Goal: Task Accomplishment & Management: Use online tool/utility

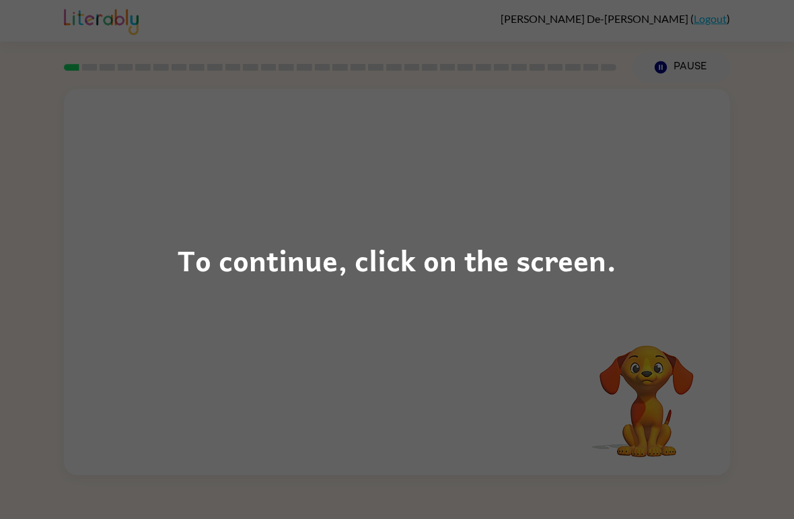
click at [355, 254] on div "To continue, click on the screen." at bounding box center [397, 260] width 439 height 46
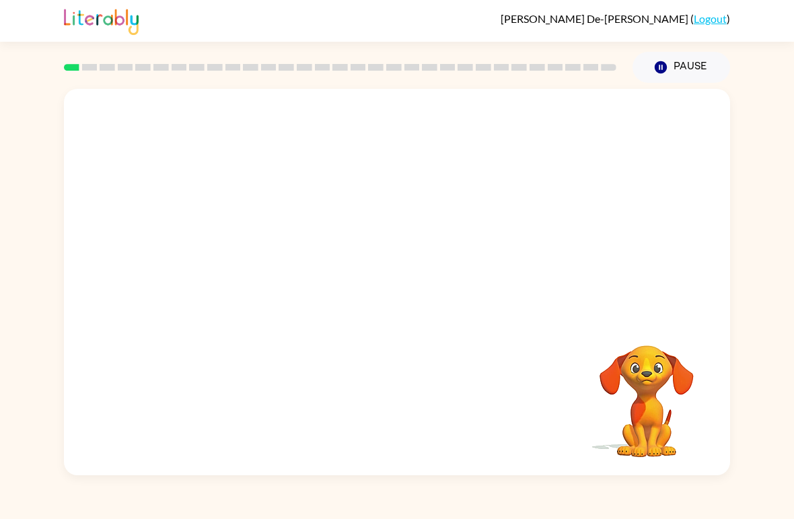
click at [657, 331] on video "Your browser must support playing .mp4 files to use Literably. Please try using…" at bounding box center [647, 392] width 135 height 135
click at [240, 248] on video "Your browser must support playing .mp4 files to use Literably. Please try using…" at bounding box center [397, 203] width 667 height 228
click at [234, 252] on video "Your browser must support playing .mp4 files to use Literably. Please try using…" at bounding box center [397, 203] width 667 height 228
click at [234, 251] on video "Your browser must support playing .mp4 files to use Literably. Please try using…" at bounding box center [397, 203] width 667 height 228
click at [242, 252] on video "Your browser must support playing .mp4 files to use Literably. Please try using…" at bounding box center [397, 203] width 667 height 228
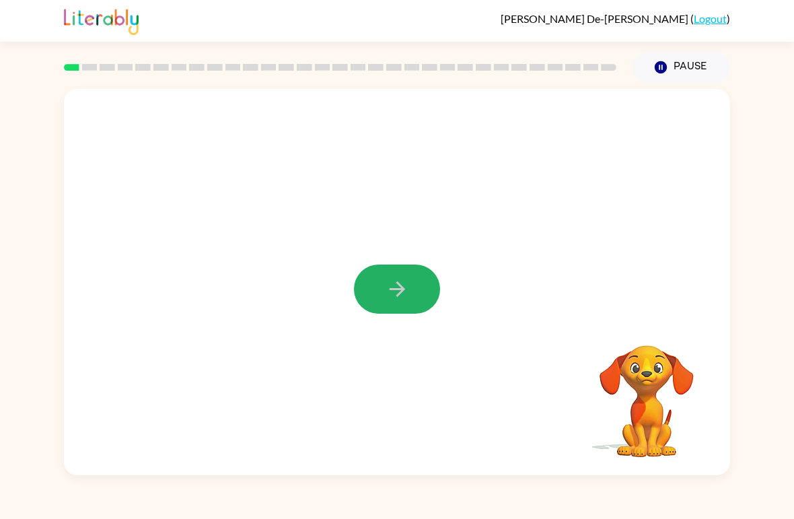
click at [401, 296] on icon "button" at bounding box center [398, 289] width 24 height 24
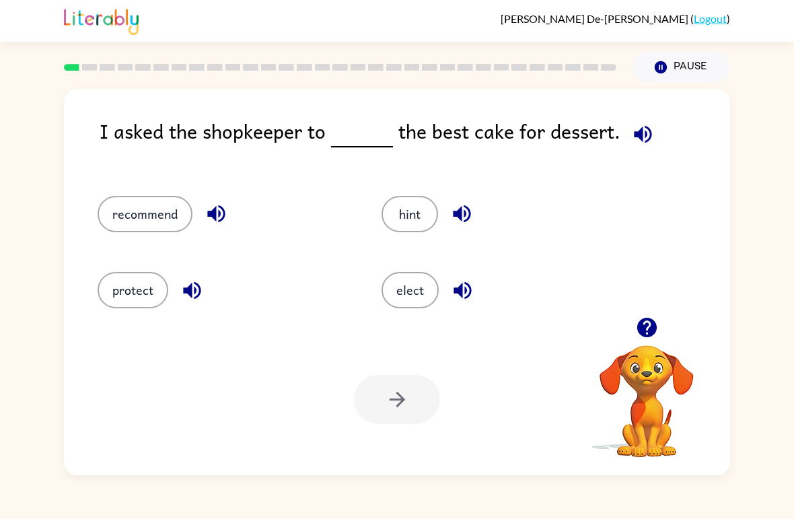
click at [156, 220] on button "recommend" at bounding box center [145, 214] width 95 height 36
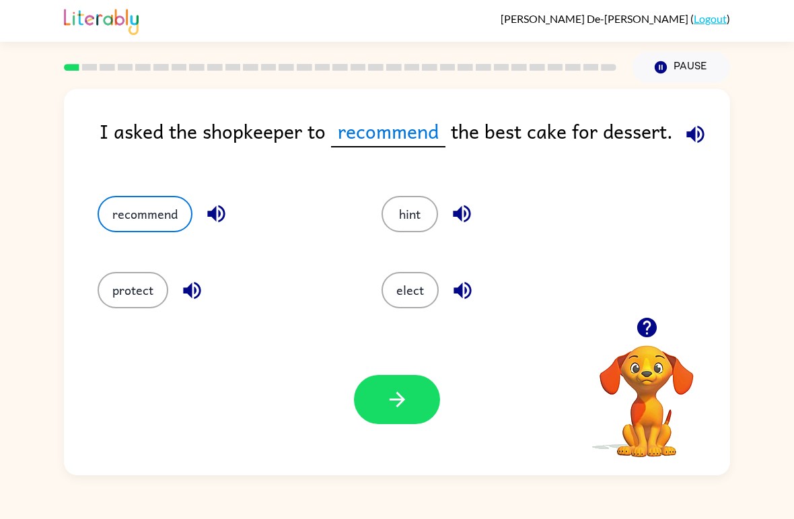
click at [389, 410] on icon "button" at bounding box center [398, 400] width 24 height 24
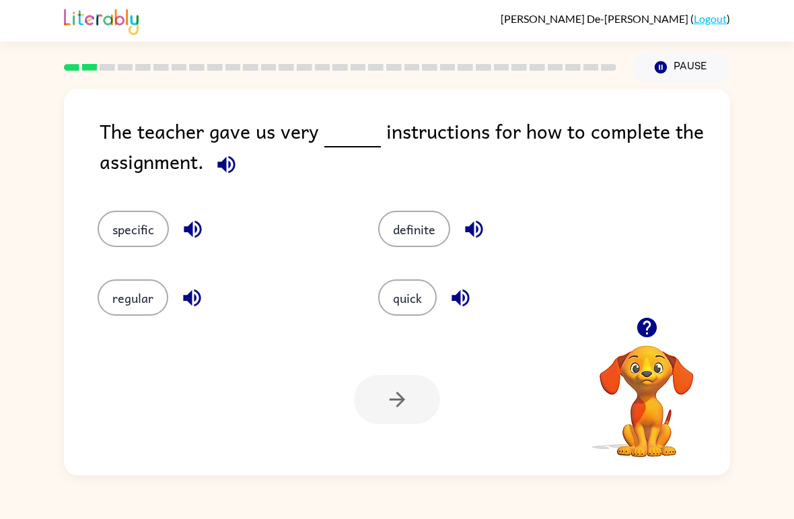
click at [125, 304] on button "regular" at bounding box center [133, 297] width 71 height 36
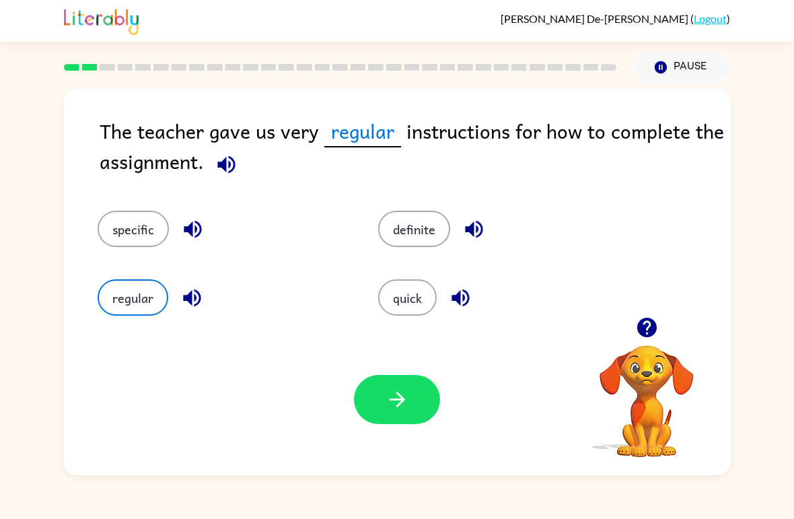
click at [384, 399] on button "button" at bounding box center [397, 399] width 86 height 49
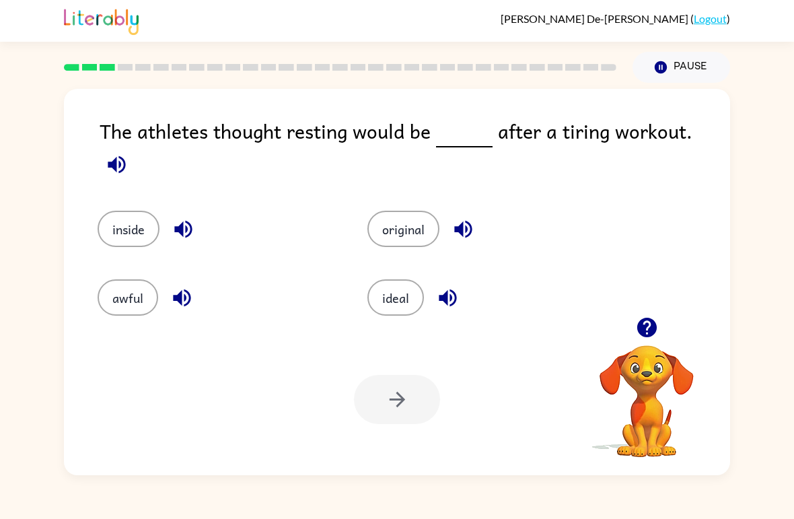
click at [413, 318] on div "ideal" at bounding box center [477, 288] width 270 height 69
click at [388, 279] on button "ideal" at bounding box center [396, 297] width 57 height 36
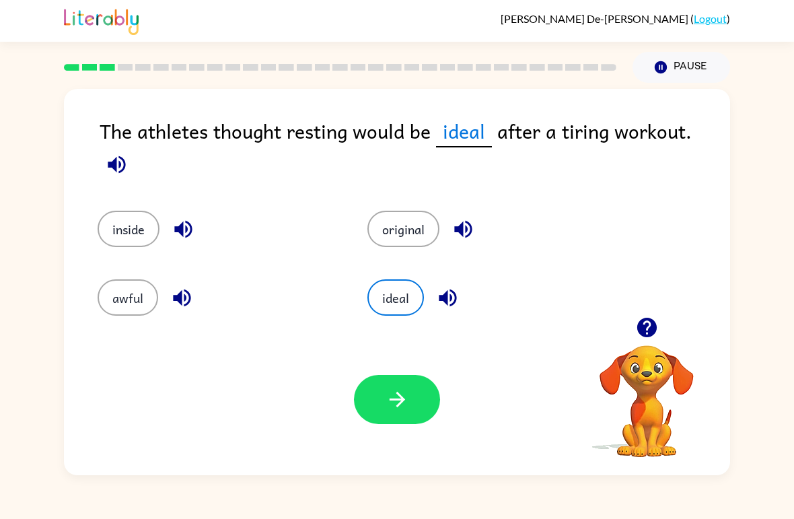
click at [400, 396] on icon "button" at bounding box center [396, 399] width 15 height 15
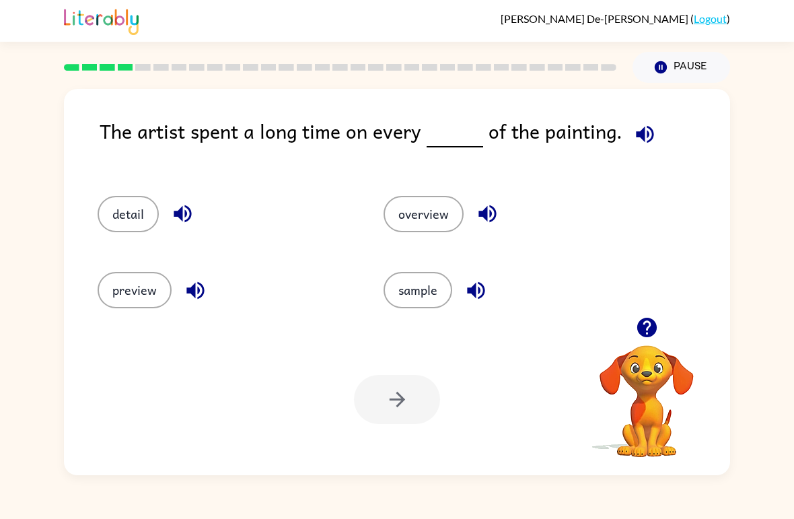
click at [118, 211] on button "detail" at bounding box center [128, 214] width 61 height 36
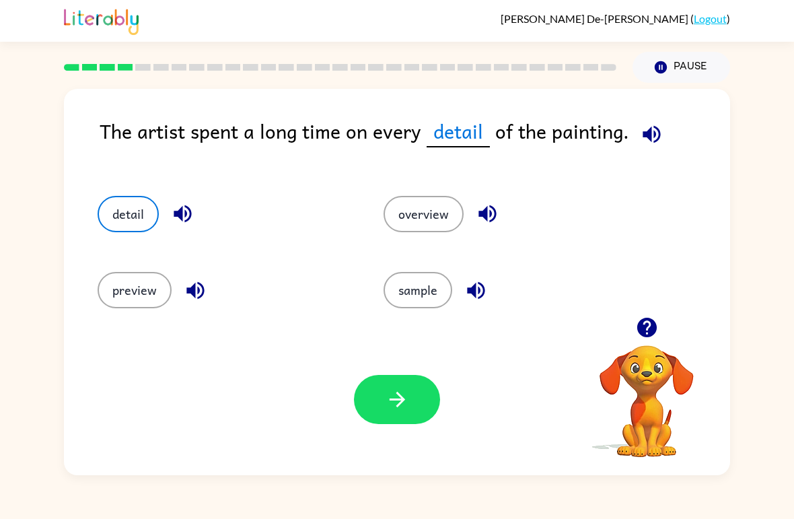
click at [368, 399] on button "button" at bounding box center [397, 399] width 86 height 49
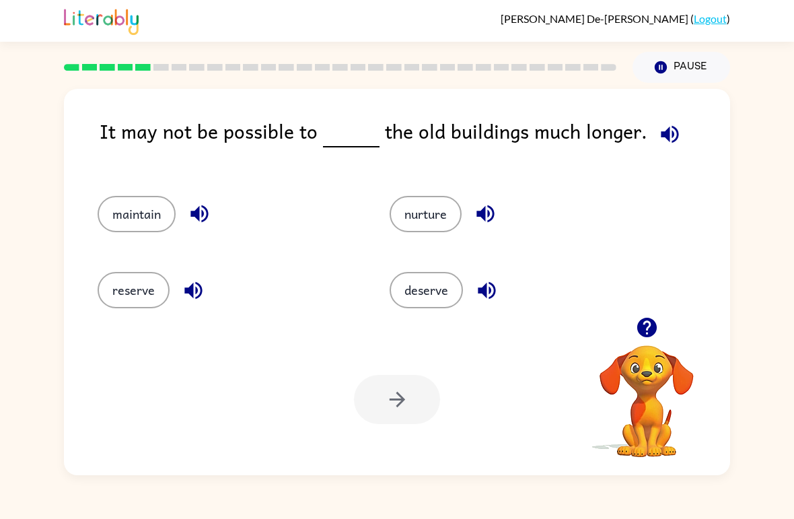
click at [128, 215] on button "maintain" at bounding box center [137, 214] width 78 height 36
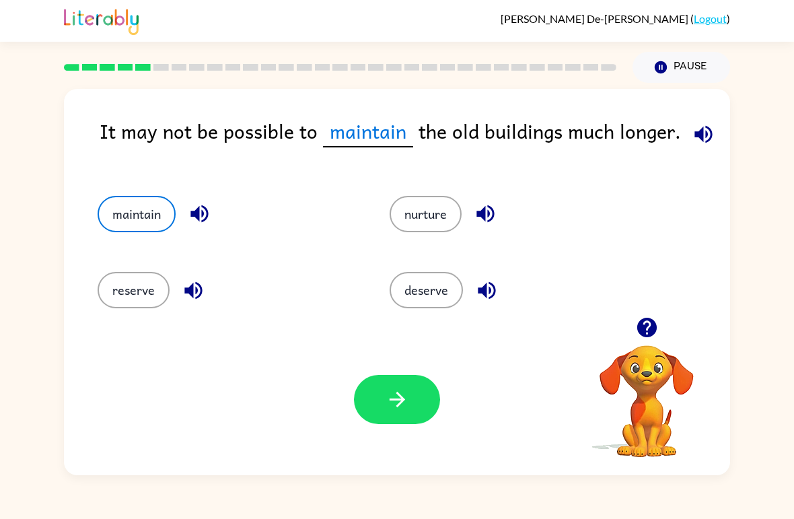
click at [393, 394] on icon "button" at bounding box center [398, 400] width 24 height 24
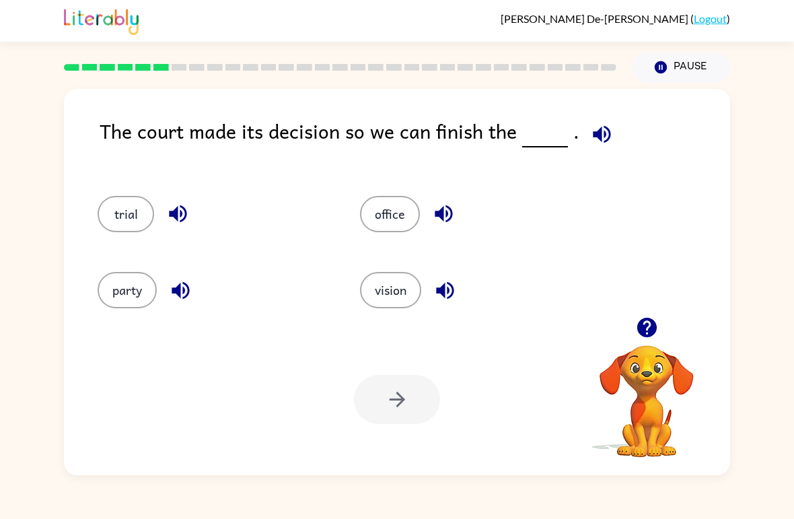
click at [123, 217] on button "trial" at bounding box center [126, 214] width 57 height 36
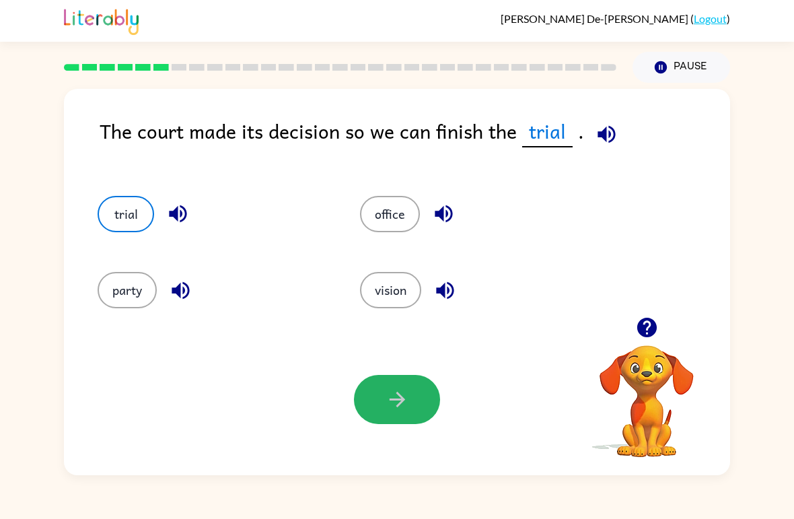
click at [389, 405] on icon "button" at bounding box center [398, 400] width 24 height 24
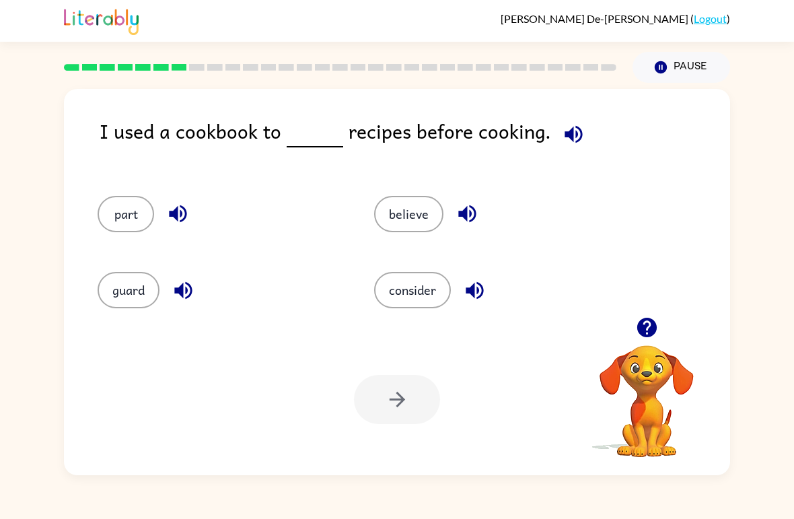
click at [409, 300] on button "consider" at bounding box center [412, 290] width 77 height 36
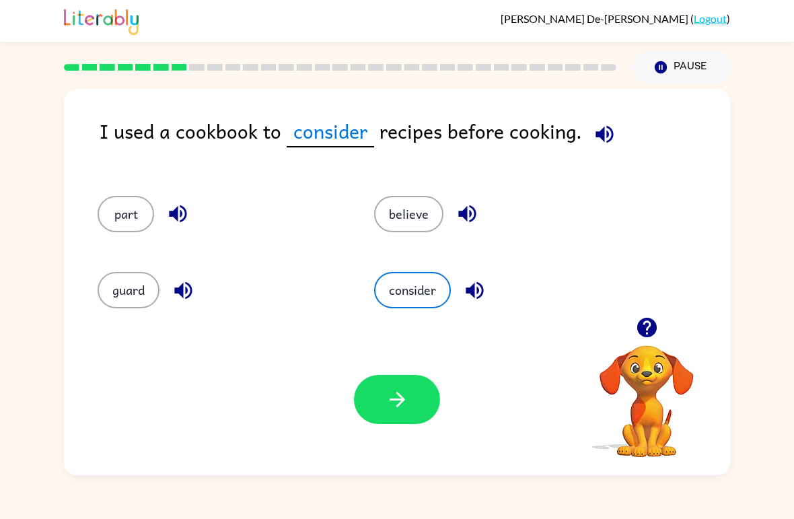
click at [362, 418] on button "button" at bounding box center [397, 399] width 86 height 49
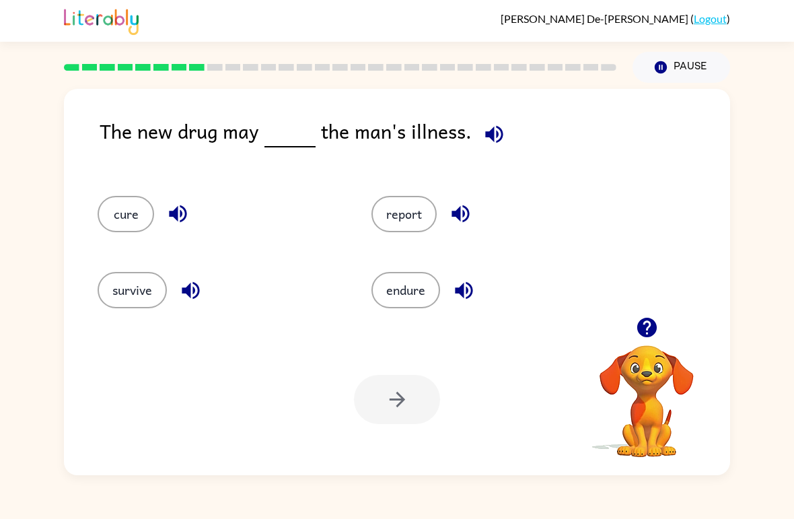
click at [201, 157] on div "The new drug may the man's illness." at bounding box center [415, 142] width 631 height 53
click at [123, 224] on button "cure" at bounding box center [126, 214] width 57 height 36
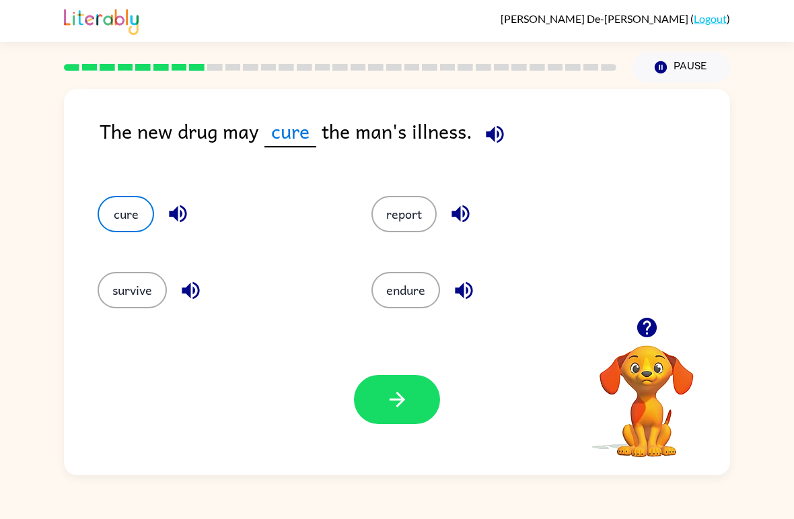
click at [414, 412] on button "button" at bounding box center [397, 399] width 86 height 49
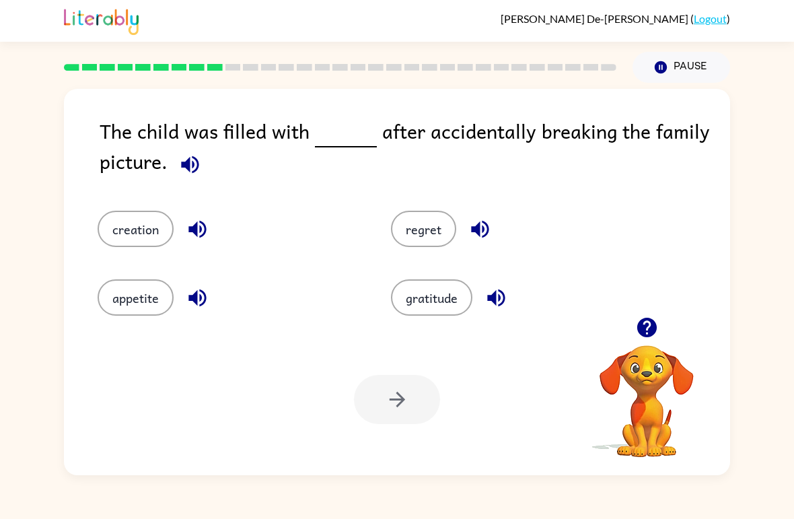
click at [430, 283] on button "gratitude" at bounding box center [431, 297] width 81 height 36
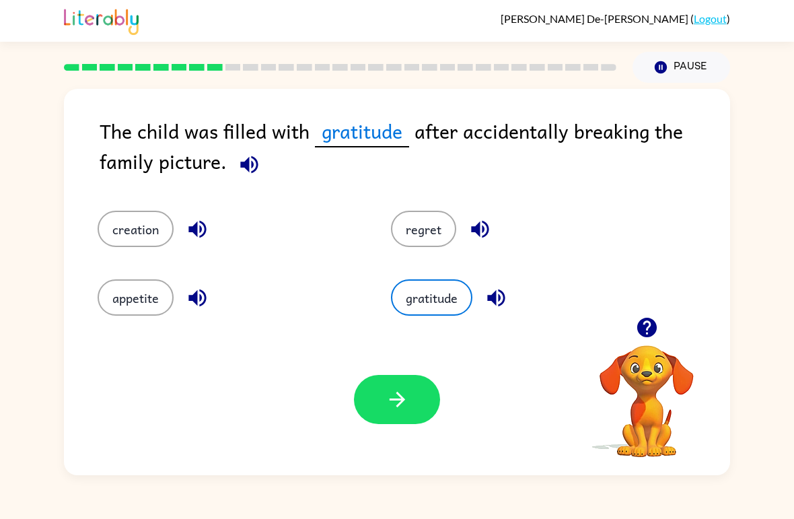
click at [430, 227] on button "regret" at bounding box center [423, 229] width 65 height 36
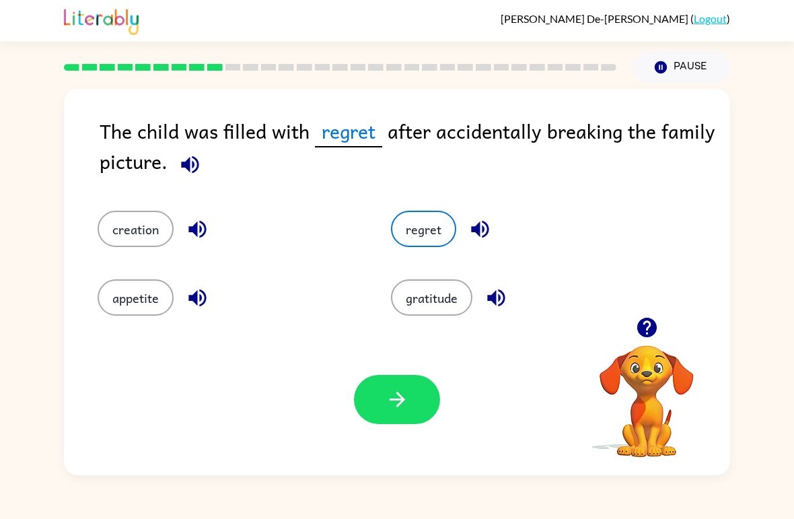
click at [412, 417] on button "button" at bounding box center [397, 399] width 86 height 49
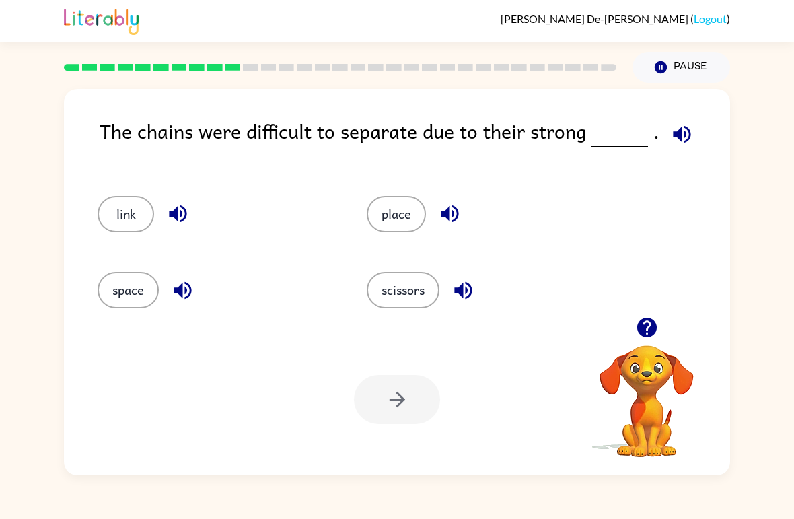
click at [137, 224] on button "link" at bounding box center [126, 214] width 57 height 36
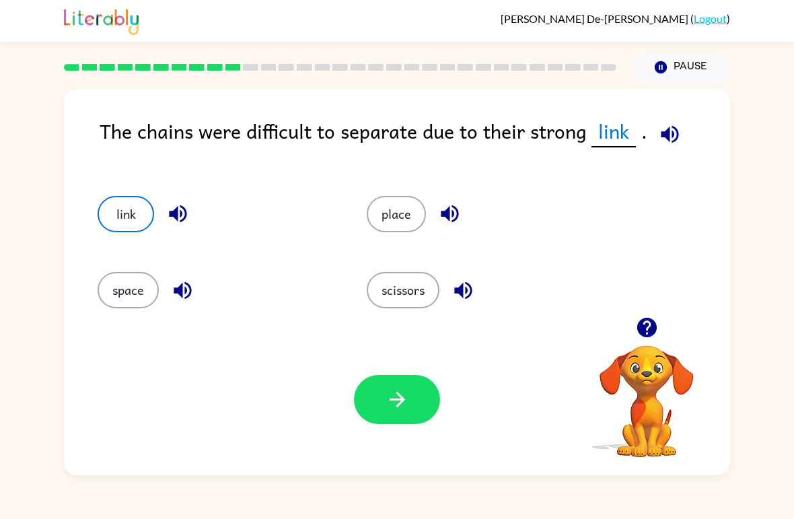
click at [396, 403] on icon "button" at bounding box center [398, 400] width 24 height 24
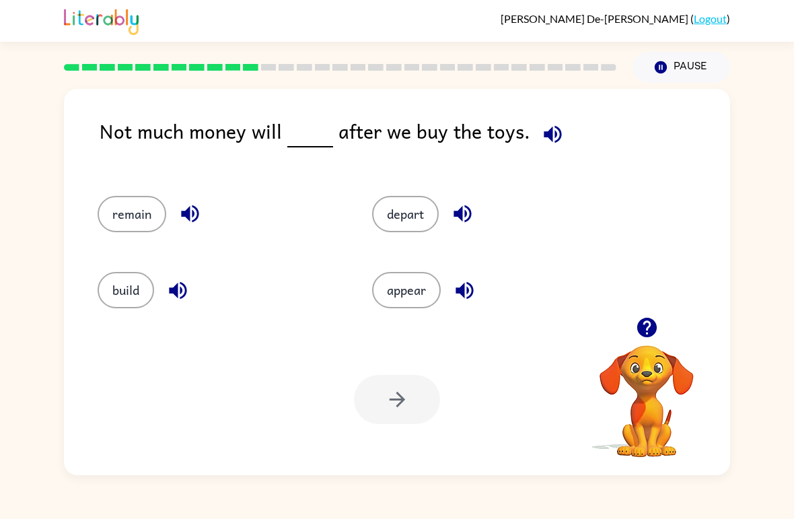
click at [106, 244] on div "remain" at bounding box center [209, 208] width 275 height 76
click at [112, 210] on button "remain" at bounding box center [132, 214] width 69 height 36
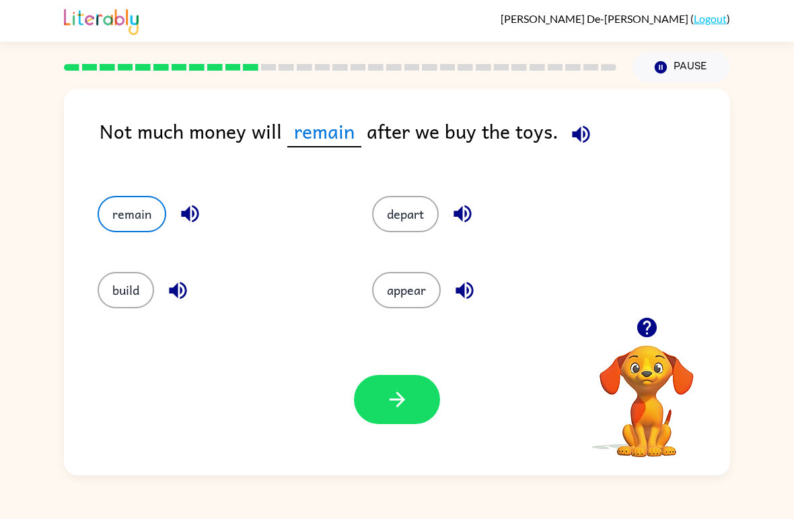
click at [386, 408] on icon "button" at bounding box center [398, 400] width 24 height 24
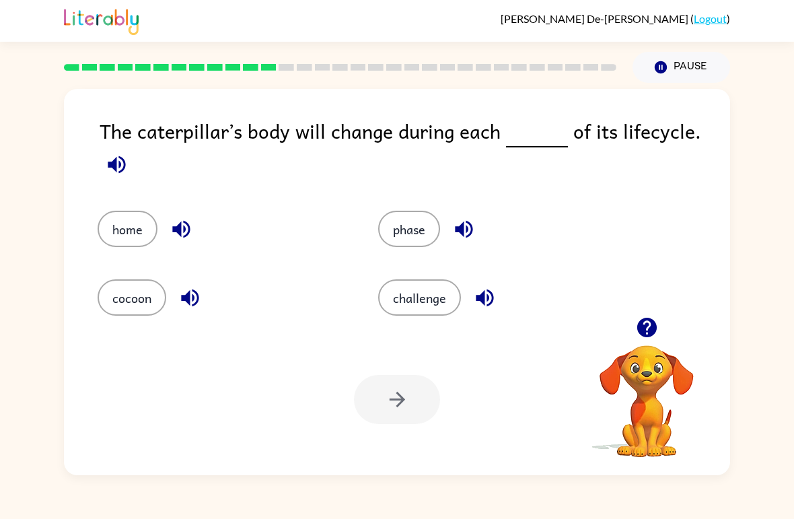
click at [415, 230] on button "phase" at bounding box center [409, 229] width 62 height 36
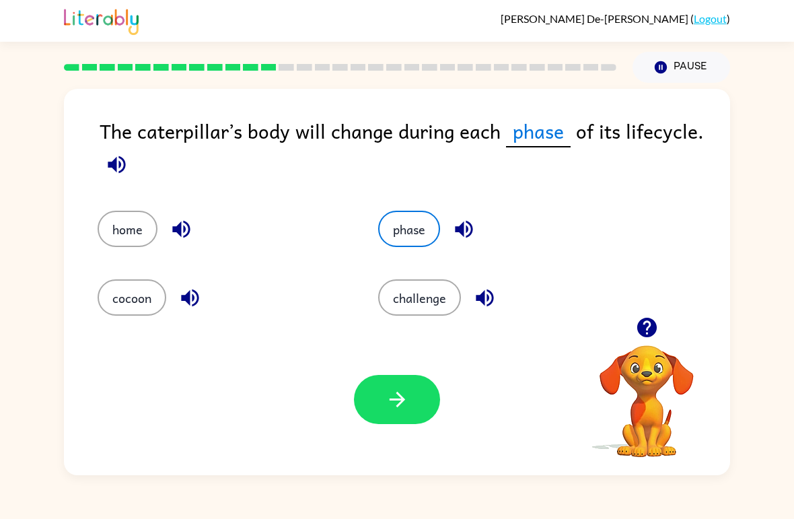
click at [413, 402] on button "button" at bounding box center [397, 399] width 86 height 49
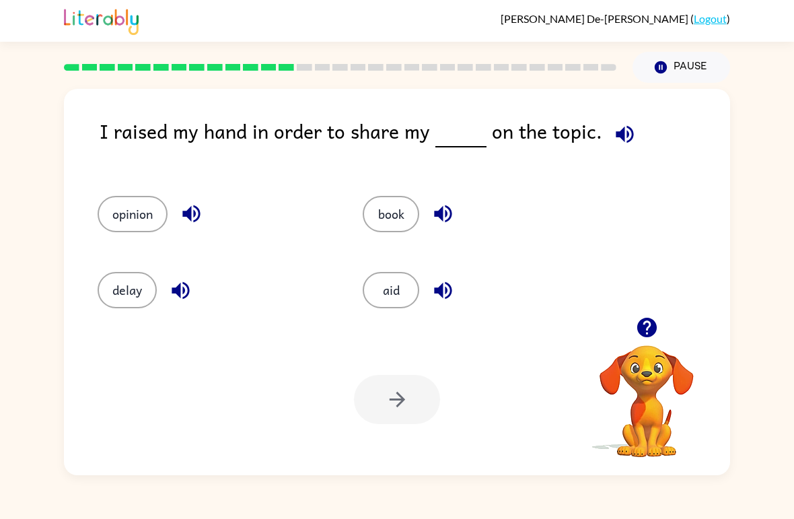
click at [138, 214] on button "opinion" at bounding box center [133, 214] width 70 height 36
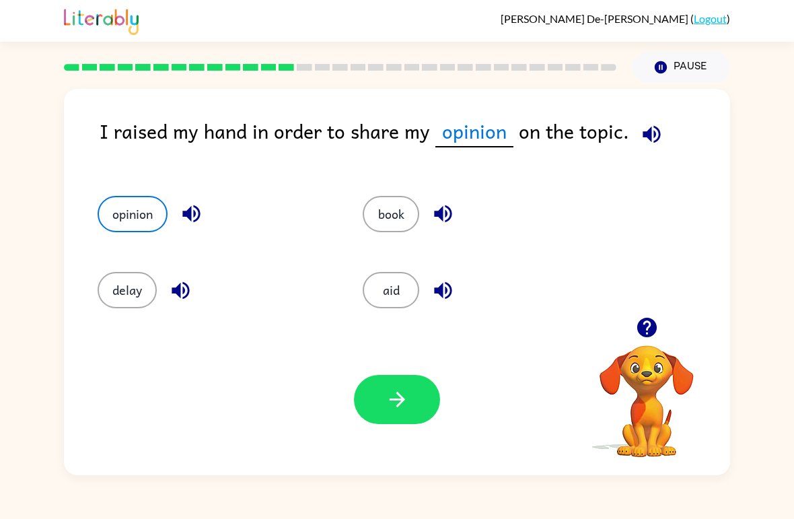
click at [366, 401] on button "button" at bounding box center [397, 399] width 86 height 49
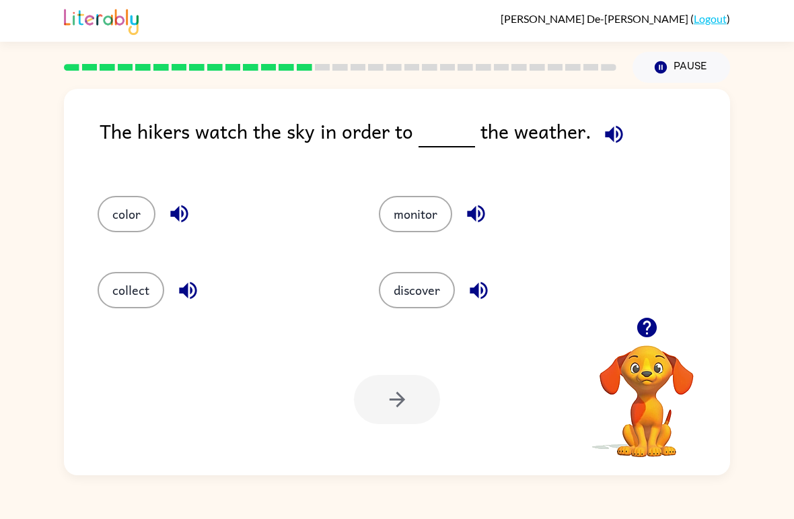
click at [425, 290] on button "discover" at bounding box center [417, 290] width 76 height 36
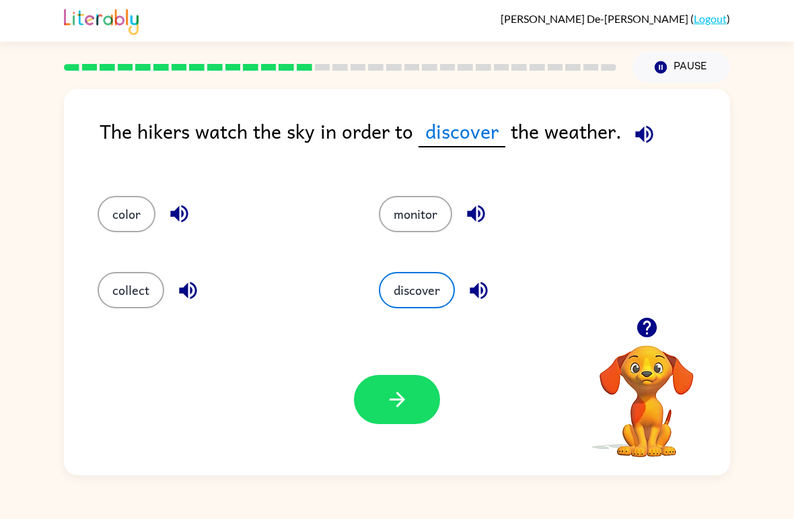
click at [399, 378] on button "button" at bounding box center [397, 399] width 86 height 49
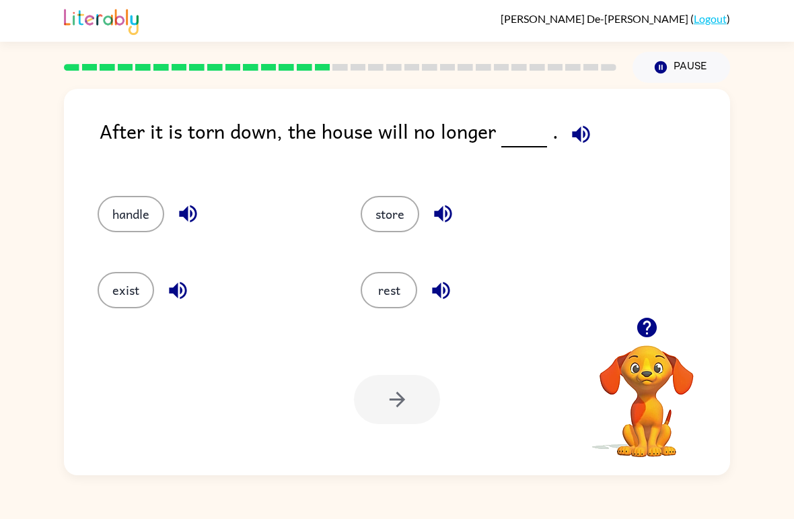
click at [787, 146] on div "After it is torn down, the house will no longer . handle store exist rest Your …" at bounding box center [397, 279] width 794 height 393
click at [388, 198] on button "store" at bounding box center [390, 214] width 59 height 36
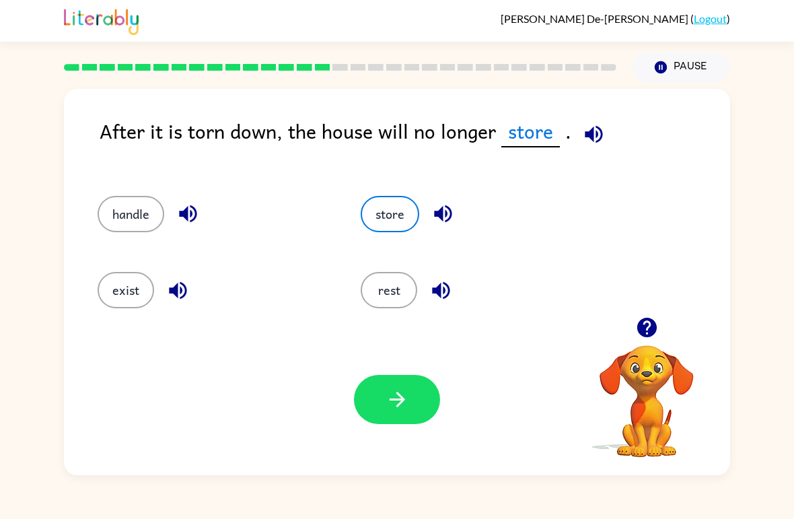
click at [112, 285] on button "exist" at bounding box center [126, 290] width 57 height 36
click at [129, 232] on button "handle" at bounding box center [131, 214] width 67 height 36
click at [110, 244] on div "handle" at bounding box center [203, 208] width 263 height 76
click at [390, 302] on button "rest" at bounding box center [389, 290] width 57 height 36
click at [122, 282] on button "exist" at bounding box center [126, 290] width 57 height 36
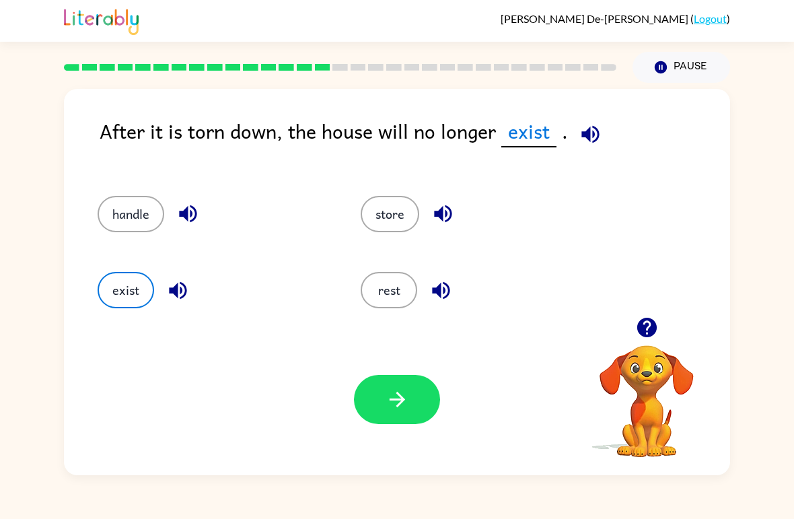
click at [421, 406] on button "button" at bounding box center [397, 399] width 86 height 49
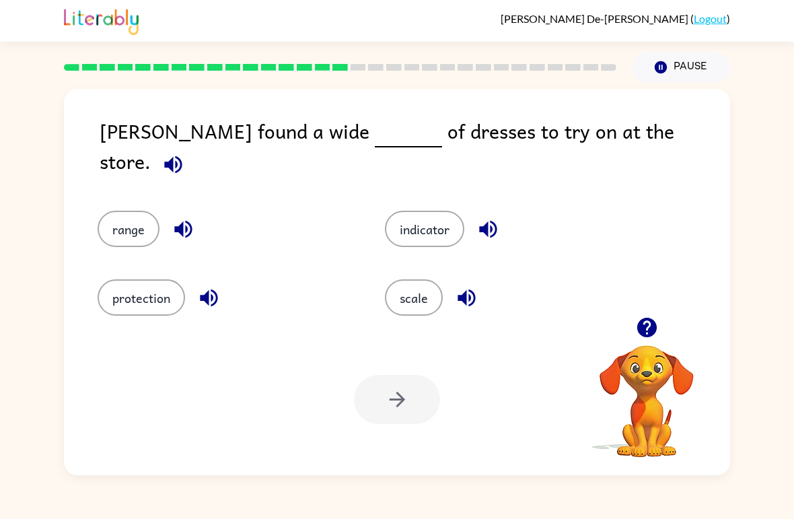
click at [118, 212] on button "range" at bounding box center [129, 229] width 62 height 36
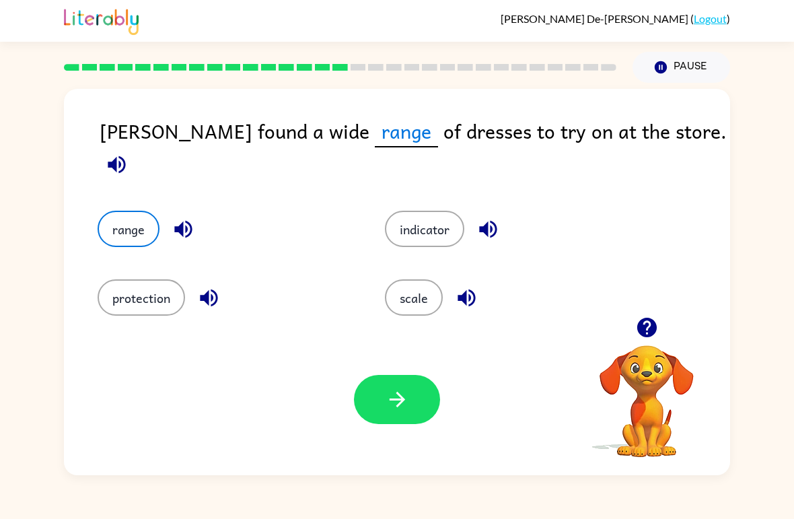
click at [429, 306] on button "scale" at bounding box center [414, 297] width 58 height 36
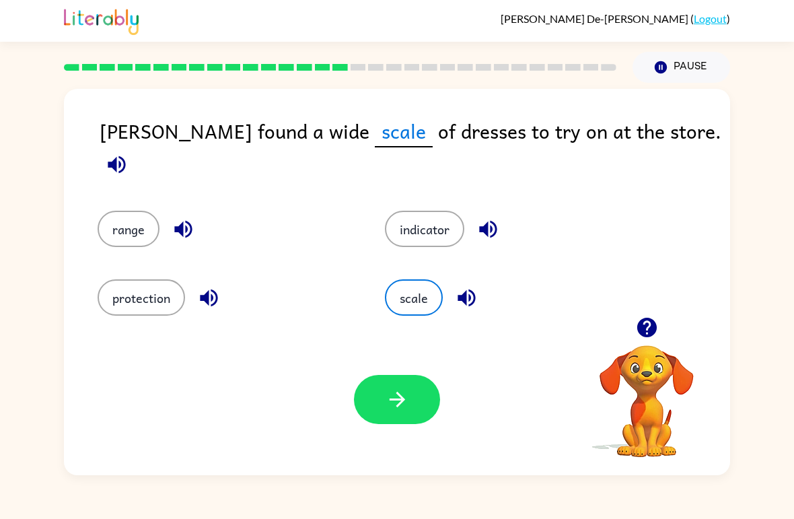
click at [405, 285] on button "scale" at bounding box center [414, 297] width 58 height 36
click at [380, 390] on button "button" at bounding box center [397, 399] width 86 height 49
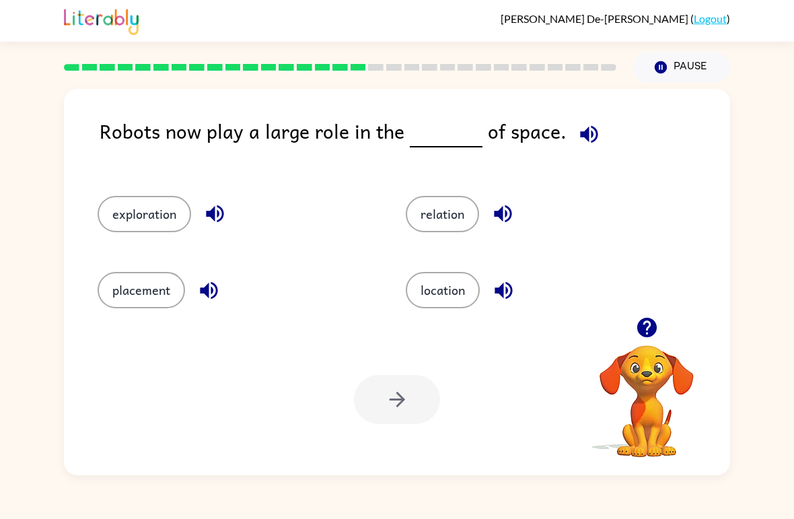
click at [164, 222] on button "exploration" at bounding box center [145, 214] width 94 height 36
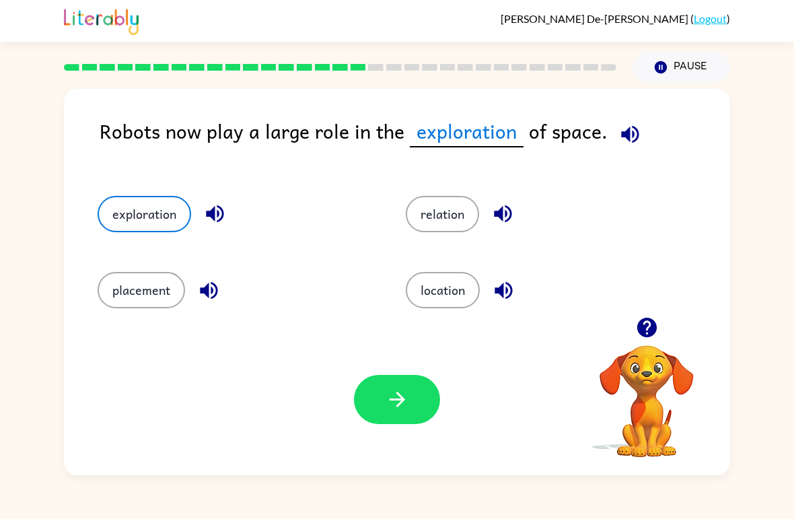
click at [431, 384] on button "button" at bounding box center [397, 399] width 86 height 49
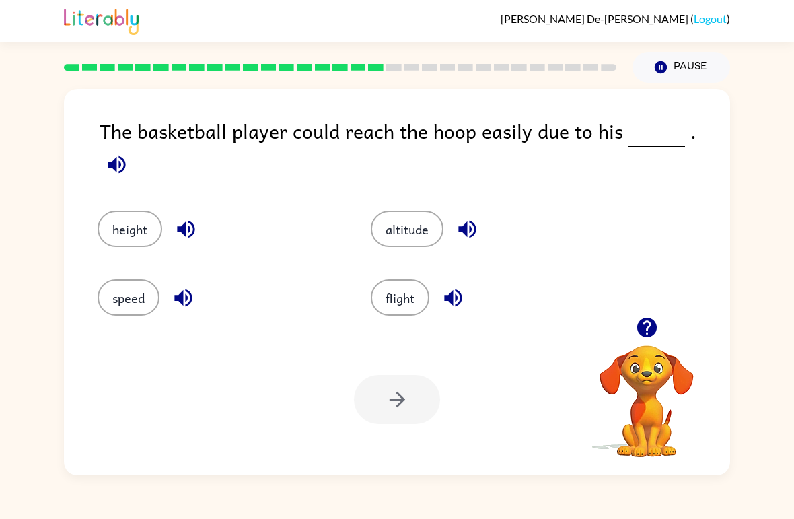
click at [127, 289] on button "speed" at bounding box center [129, 297] width 62 height 36
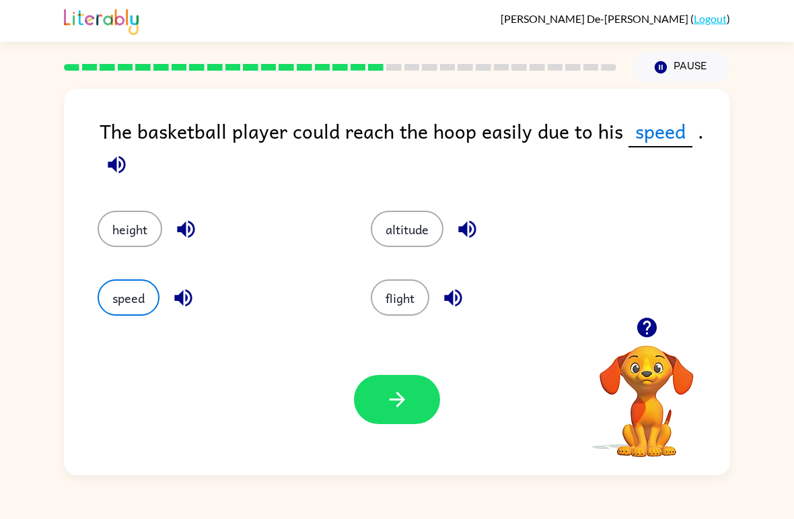
click at [393, 417] on button "button" at bounding box center [397, 399] width 86 height 49
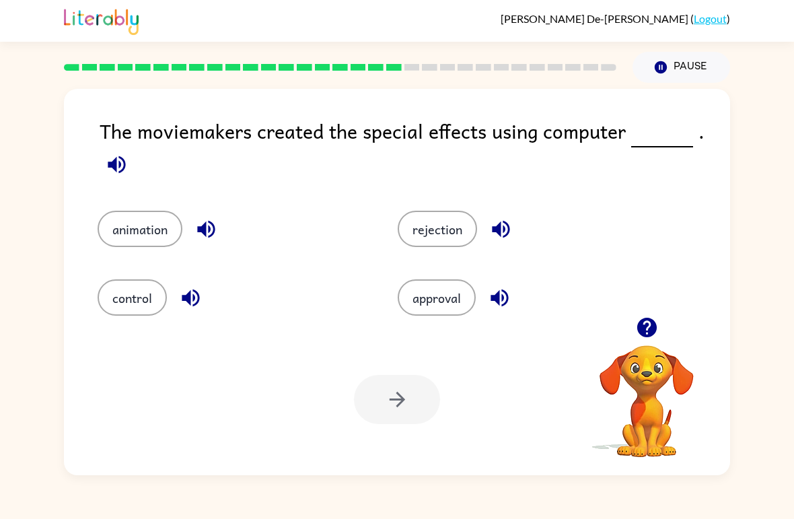
click at [131, 216] on button "animation" at bounding box center [140, 229] width 85 height 36
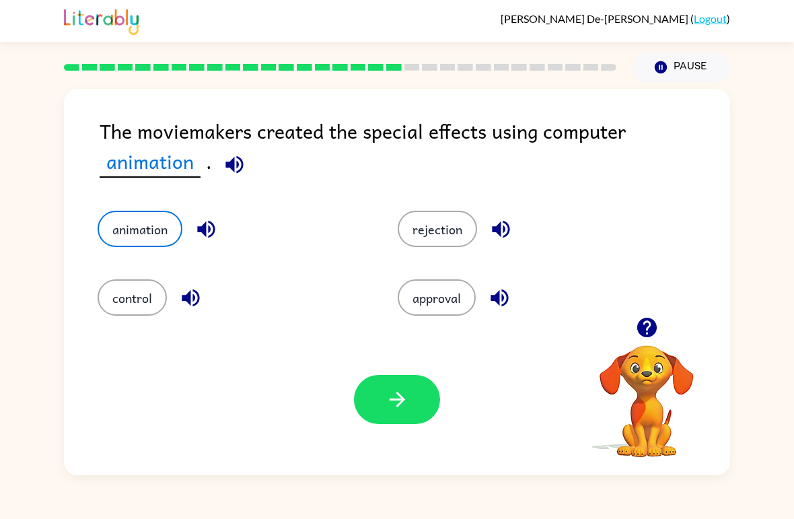
click at [360, 395] on button "button" at bounding box center [397, 399] width 86 height 49
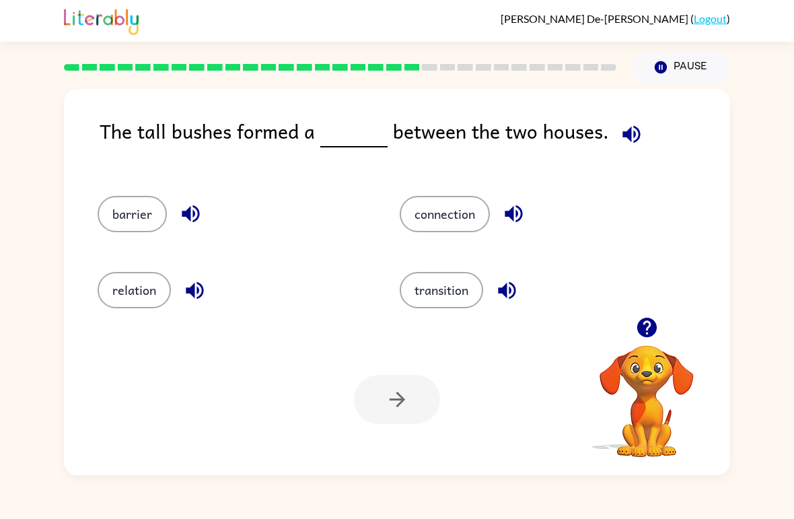
click at [128, 215] on button "barrier" at bounding box center [132, 214] width 69 height 36
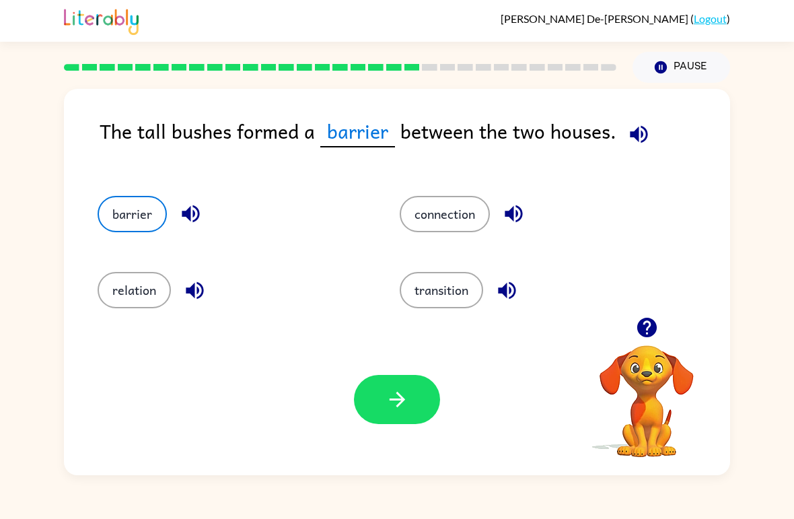
click at [360, 370] on div "Your browser must support playing .mp4 files to use Literably. Please try using…" at bounding box center [397, 399] width 667 height 151
click at [370, 399] on button "button" at bounding box center [397, 399] width 86 height 49
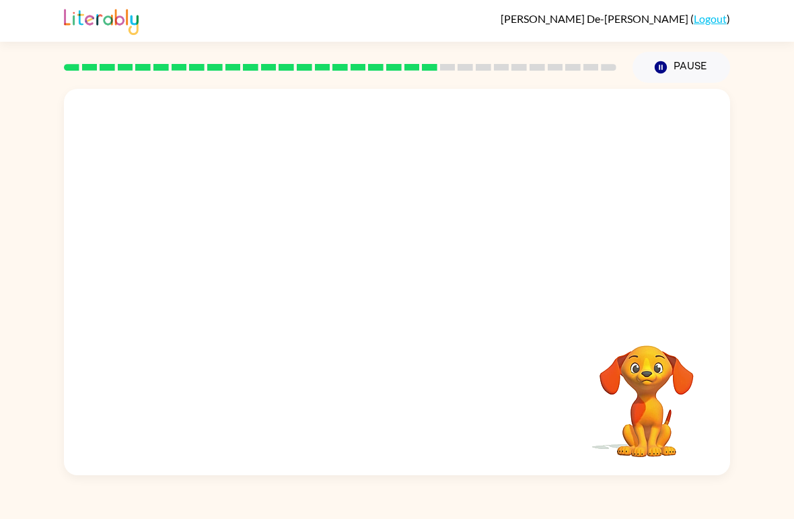
click at [113, 224] on div at bounding box center [397, 203] width 667 height 228
click at [423, 280] on button "button" at bounding box center [397, 289] width 86 height 49
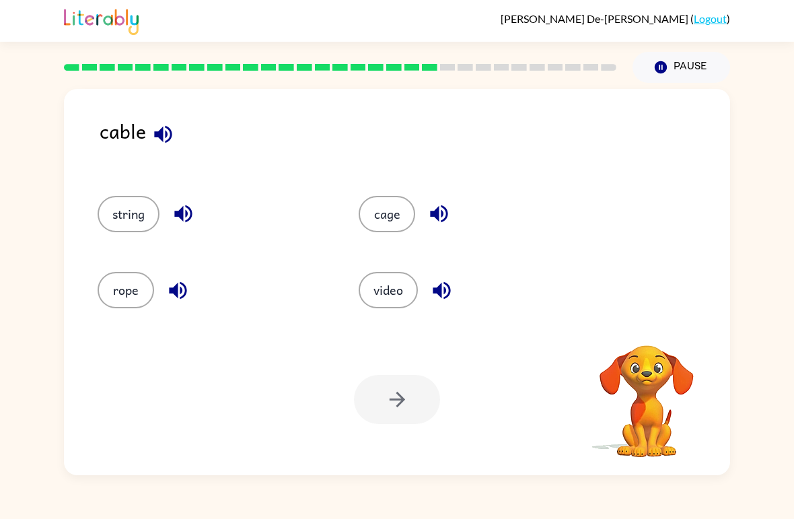
click at [137, 209] on button "string" at bounding box center [129, 214] width 62 height 36
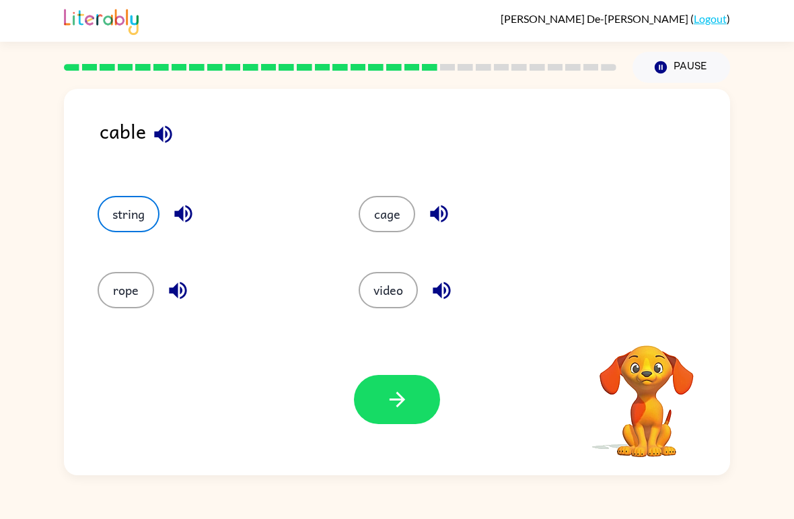
click at [386, 386] on button "button" at bounding box center [397, 399] width 86 height 49
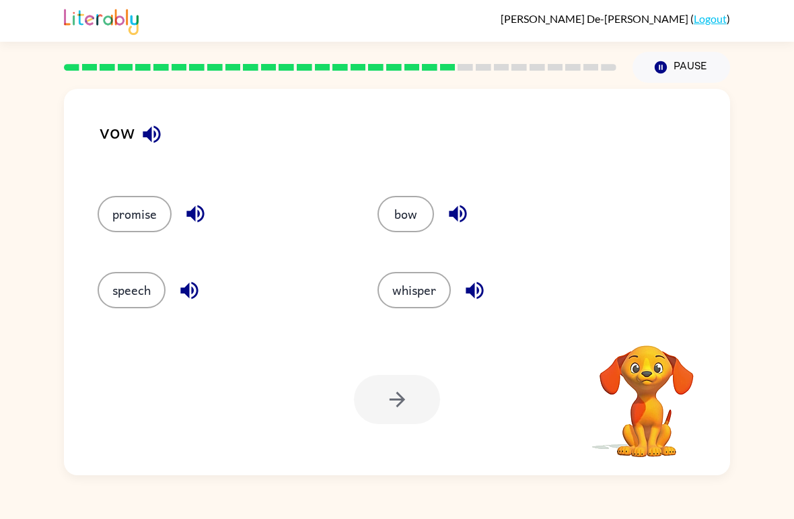
click at [402, 213] on button "bow" at bounding box center [406, 214] width 57 height 36
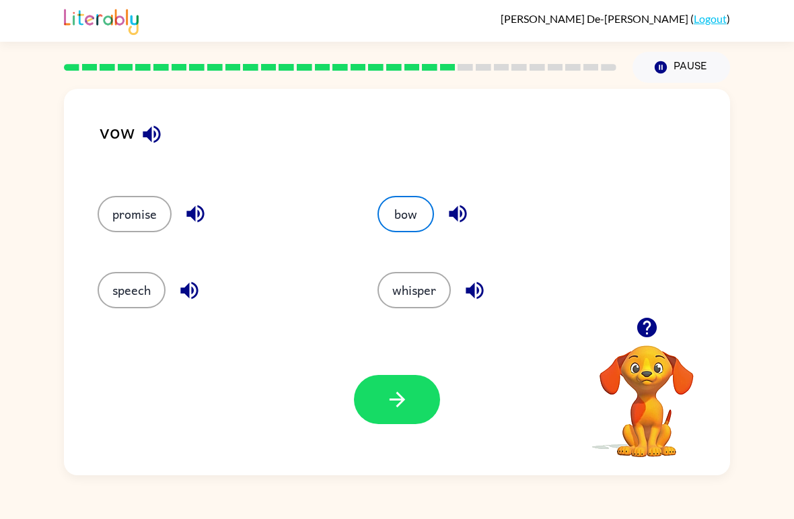
click at [390, 401] on icon "button" at bounding box center [396, 399] width 15 height 15
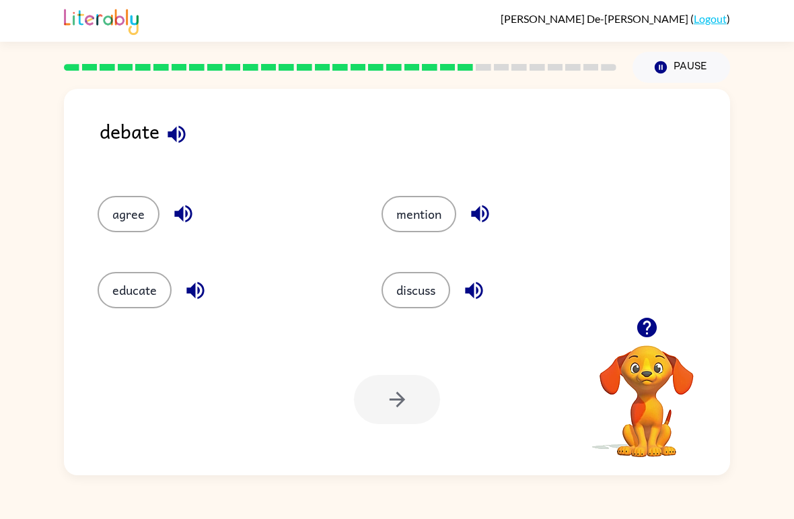
click at [429, 275] on button "discuss" at bounding box center [416, 290] width 69 height 36
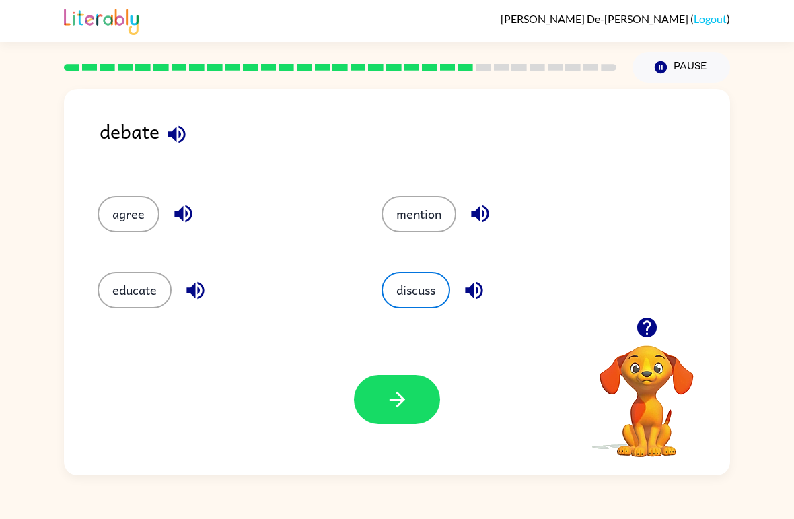
click at [378, 404] on button "button" at bounding box center [397, 399] width 86 height 49
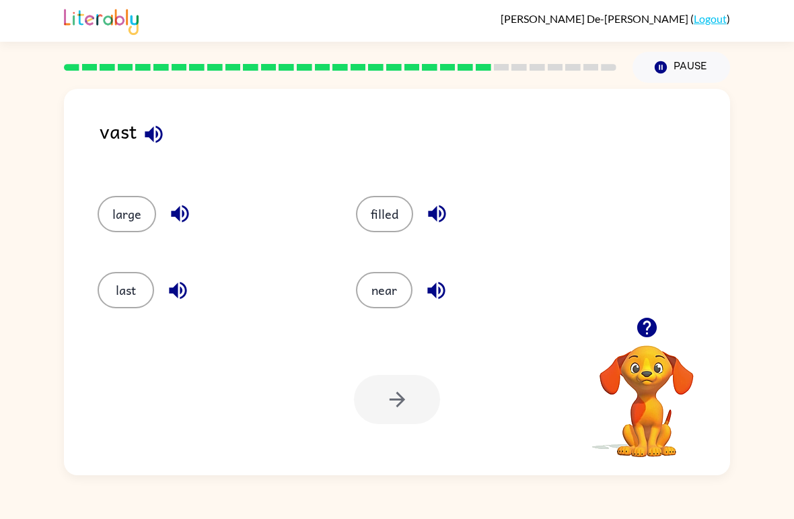
click at [396, 224] on button "filled" at bounding box center [384, 214] width 57 height 36
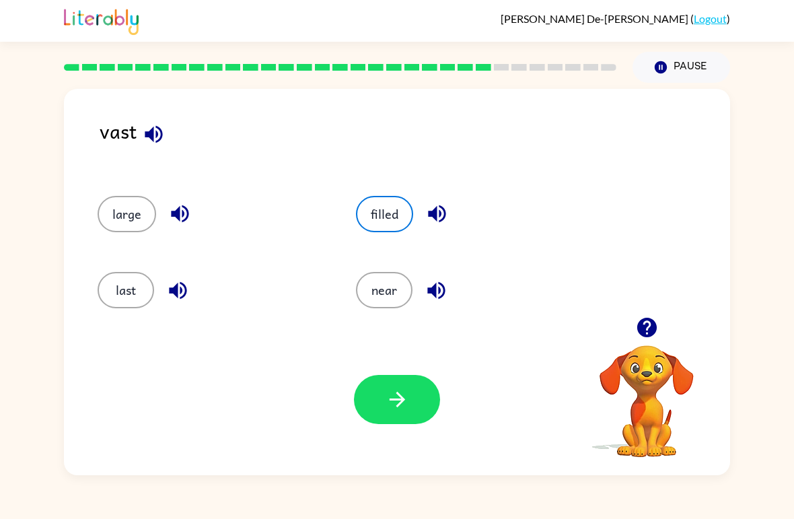
click at [394, 432] on div "Your browser must support playing .mp4 files to use Literably. Please try using…" at bounding box center [397, 399] width 667 height 151
click at [409, 397] on icon "button" at bounding box center [398, 400] width 24 height 24
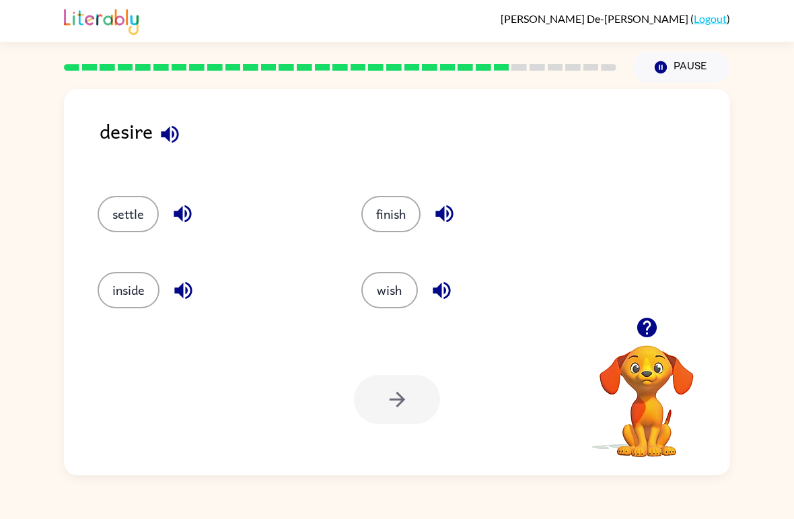
click at [123, 219] on button "settle" at bounding box center [128, 214] width 61 height 36
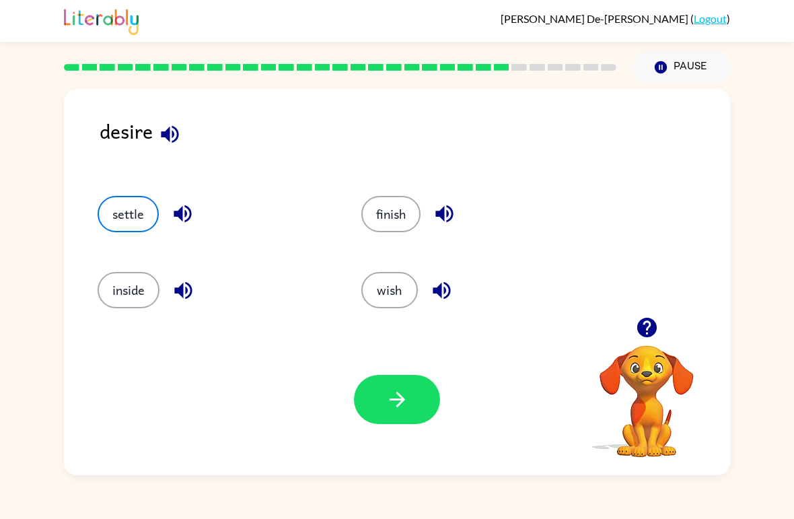
click at [401, 229] on button "finish" at bounding box center [391, 214] width 59 height 36
click at [390, 388] on icon "button" at bounding box center [398, 400] width 24 height 24
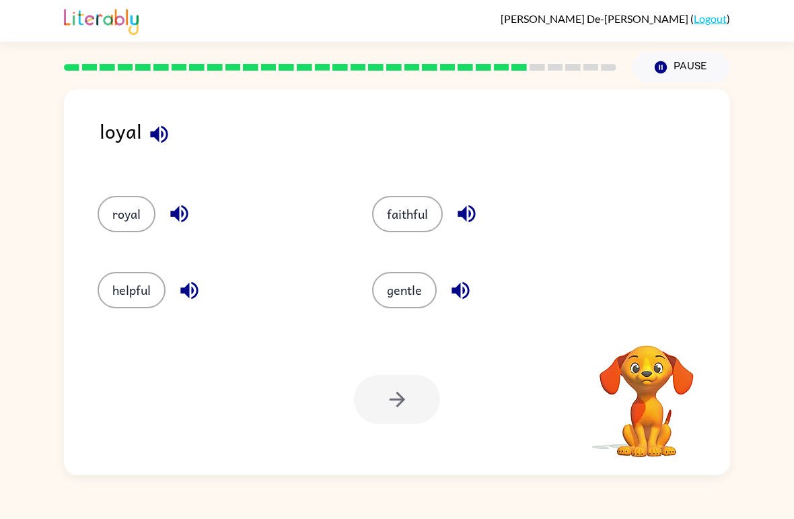
click at [414, 215] on button "faithful" at bounding box center [407, 214] width 71 height 36
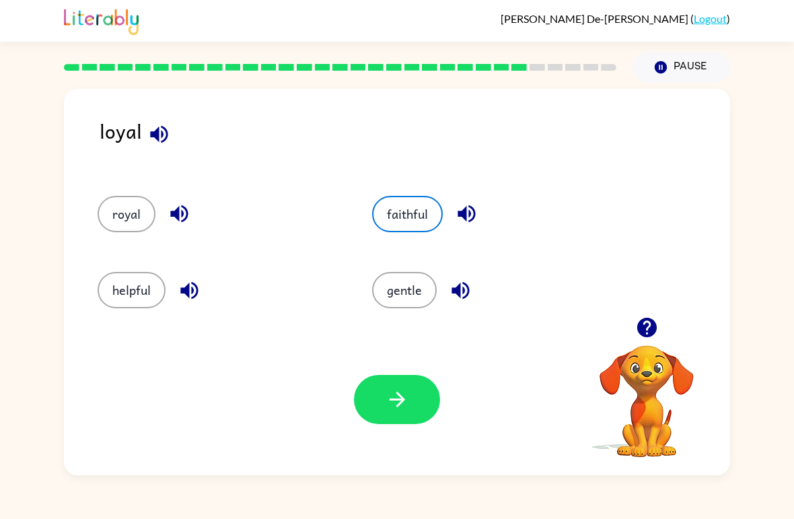
click at [399, 395] on icon "button" at bounding box center [396, 399] width 15 height 15
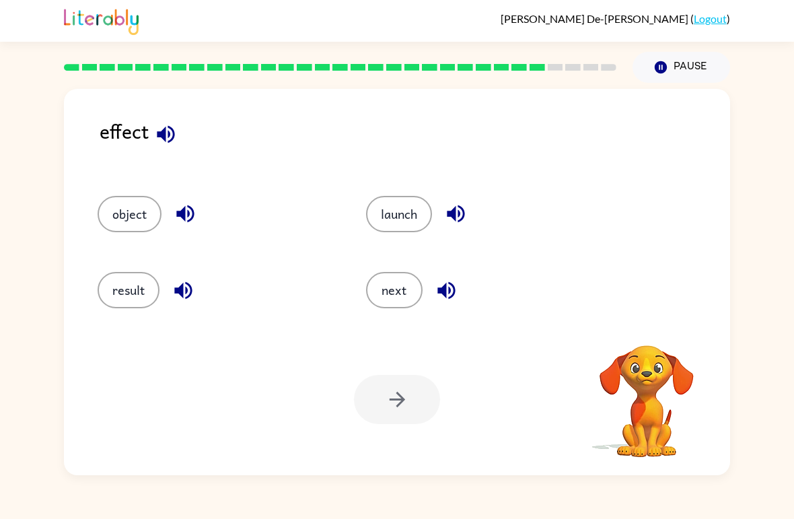
click at [127, 283] on button "result" at bounding box center [129, 290] width 62 height 36
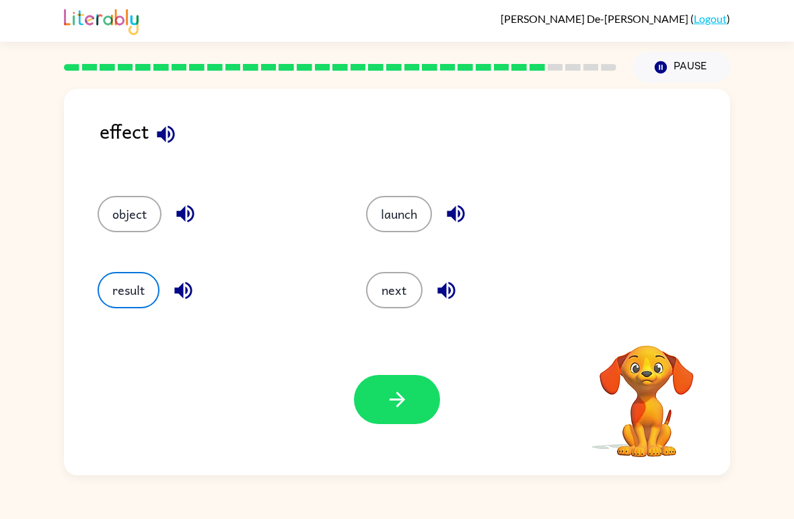
click at [399, 386] on button "button" at bounding box center [397, 399] width 86 height 49
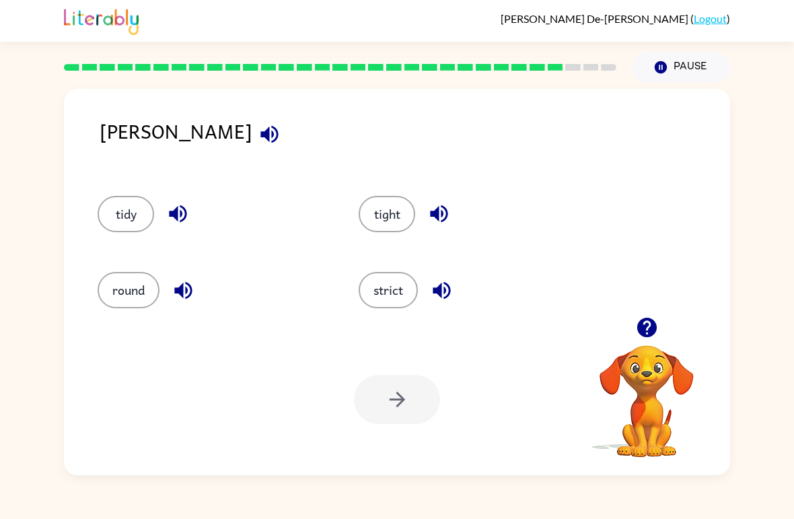
click at [389, 217] on button "tight" at bounding box center [387, 214] width 57 height 36
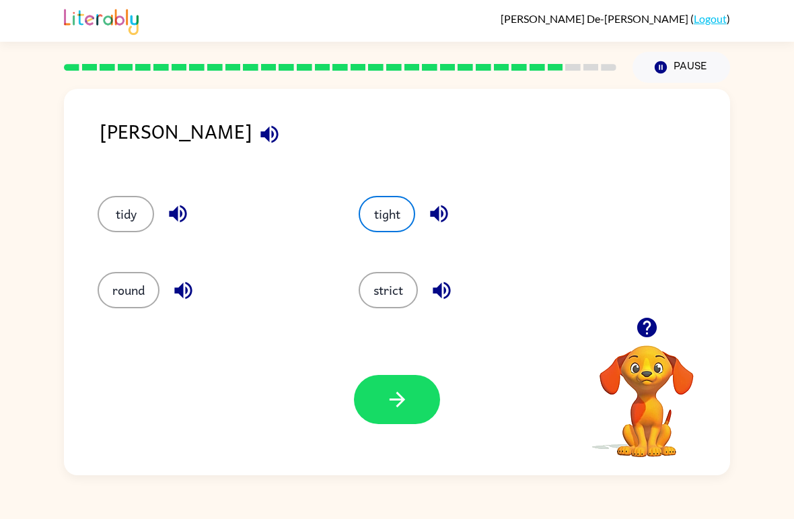
click at [409, 393] on icon "button" at bounding box center [398, 400] width 24 height 24
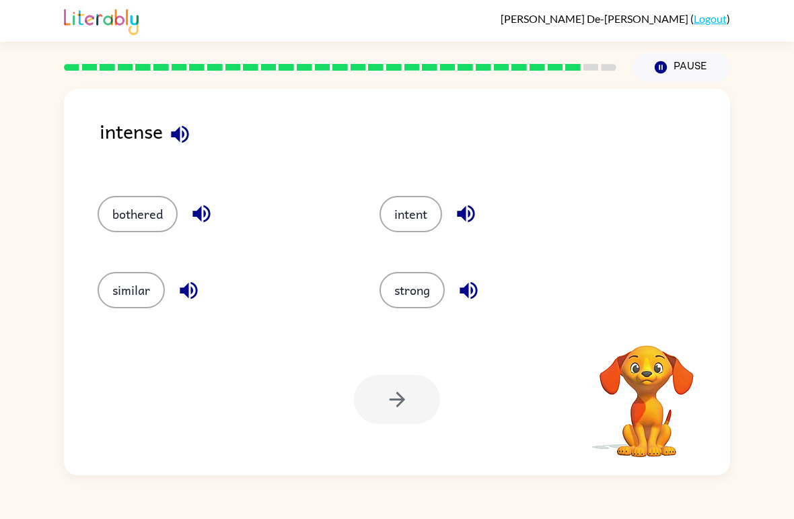
click at [404, 215] on button "intent" at bounding box center [411, 214] width 63 height 36
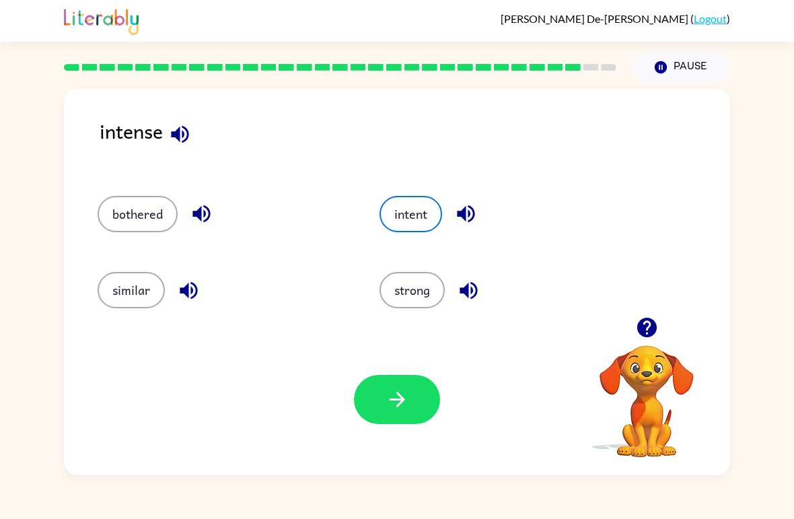
click at [109, 219] on button "bothered" at bounding box center [138, 214] width 80 height 36
click at [387, 393] on icon "button" at bounding box center [398, 400] width 24 height 24
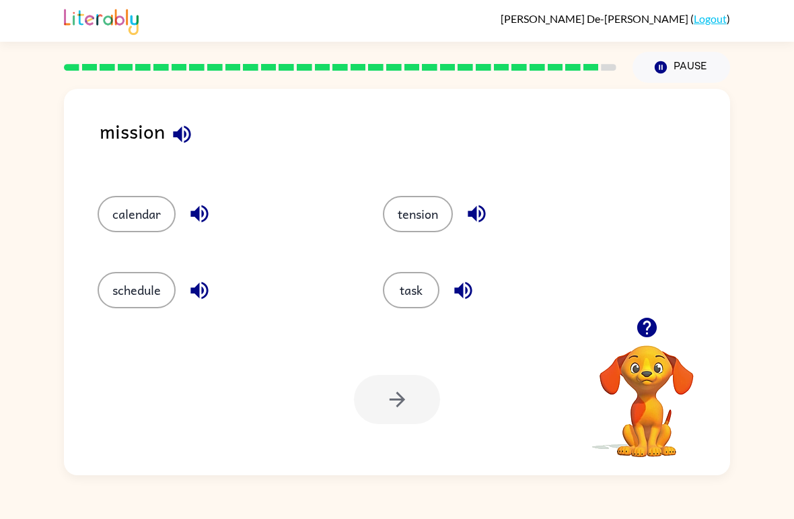
click at [448, 268] on div "task" at bounding box center [499, 284] width 285 height 76
click at [405, 295] on button "task" at bounding box center [411, 290] width 57 height 36
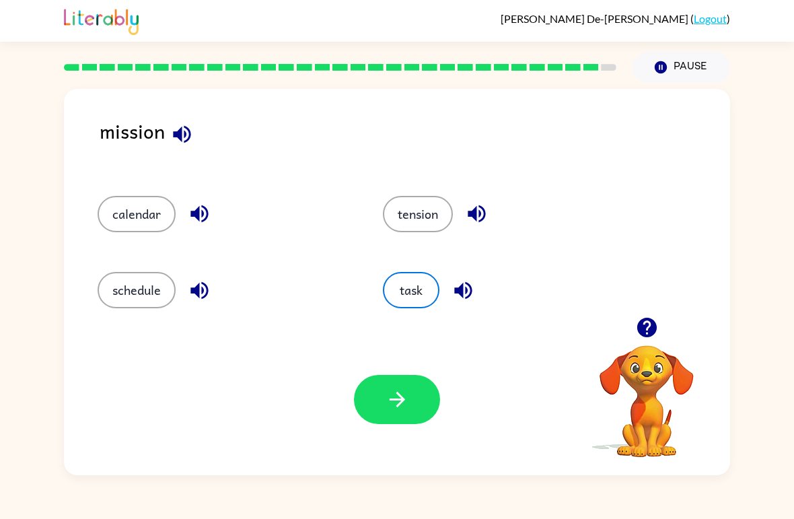
click at [407, 372] on div "Your browser must support playing .mp4 files to use Literably. Please try using…" at bounding box center [397, 399] width 667 height 151
click at [395, 414] on button "button" at bounding box center [397, 399] width 86 height 49
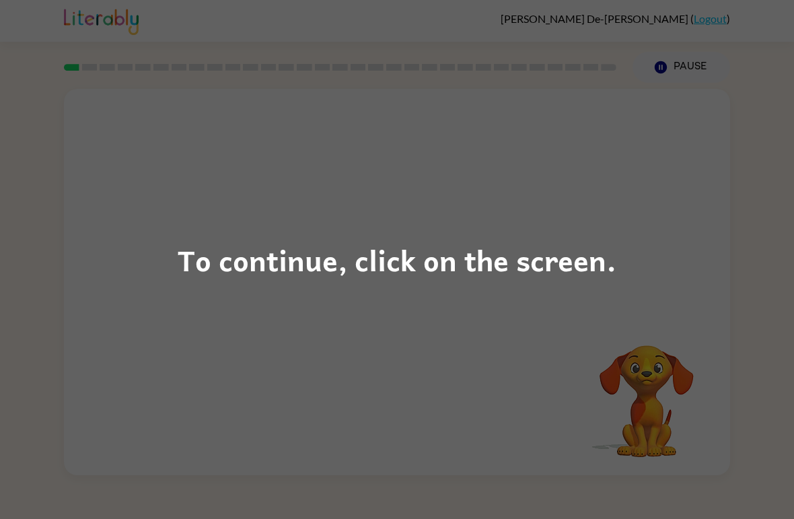
click at [688, 209] on div "To continue, click on the screen." at bounding box center [397, 259] width 794 height 519
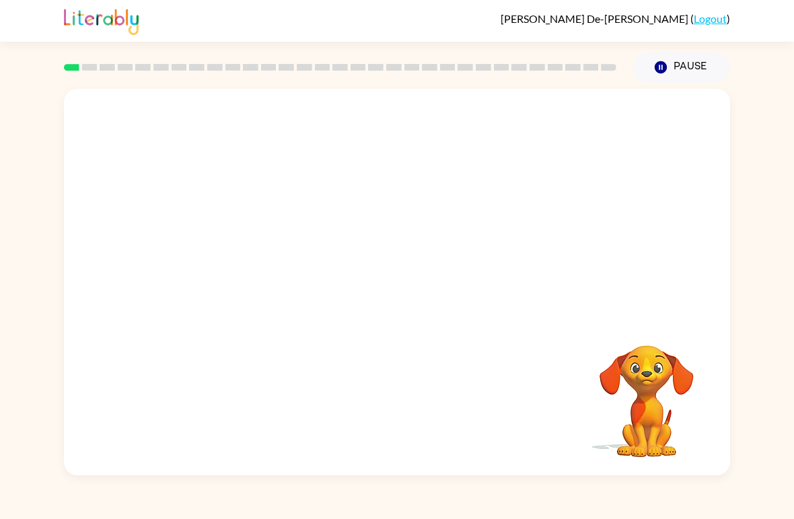
click at [721, 189] on div at bounding box center [397, 203] width 667 height 228
click at [720, 188] on div at bounding box center [397, 203] width 667 height 228
click at [747, 229] on div "Your browser must support playing .mp4 files to use Literably. Please try using…" at bounding box center [397, 279] width 794 height 393
click at [722, 233] on div at bounding box center [397, 203] width 667 height 228
click at [737, 219] on div "Your browser must support playing .mp4 files to use Literably. Please try using…" at bounding box center [397, 279] width 794 height 393
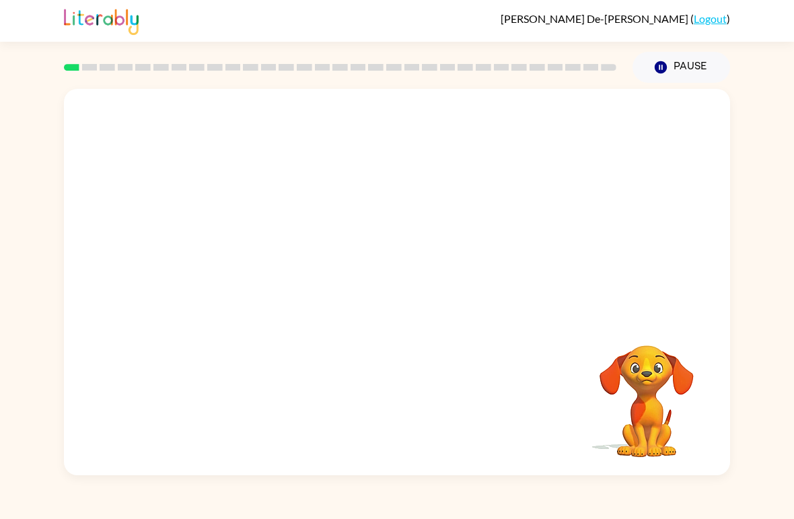
click at [736, 218] on div "Your browser must support playing .mp4 files to use Literably. Please try using…" at bounding box center [397, 279] width 794 height 393
click at [739, 209] on div "Your browser must support playing .mp4 files to use Literably. Please try using…" at bounding box center [397, 279] width 794 height 393
click at [705, 167] on div at bounding box center [397, 203] width 667 height 228
click at [704, 167] on div at bounding box center [397, 203] width 667 height 228
click at [708, 162] on div at bounding box center [397, 203] width 667 height 228
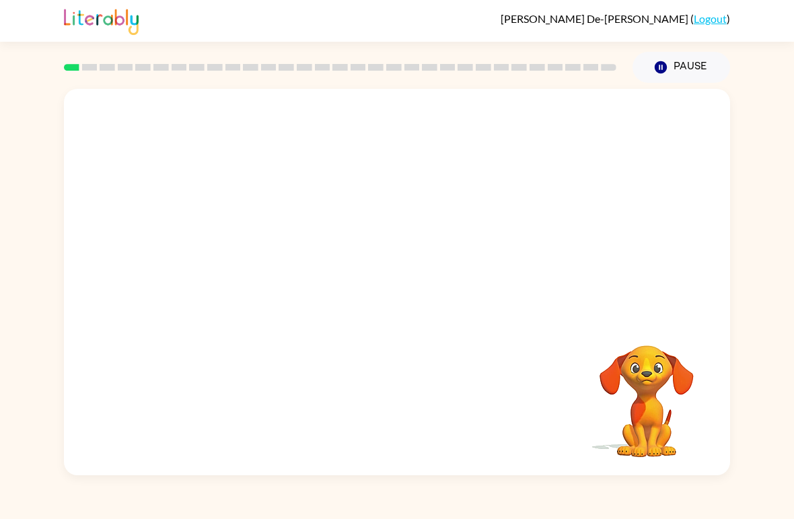
click at [708, 162] on div at bounding box center [397, 203] width 667 height 228
click at [733, 207] on div "Your browser must support playing .mp4 files to use Literably. Please try using…" at bounding box center [397, 279] width 794 height 393
click at [702, 81] on button "Pause Pause" at bounding box center [682, 67] width 98 height 31
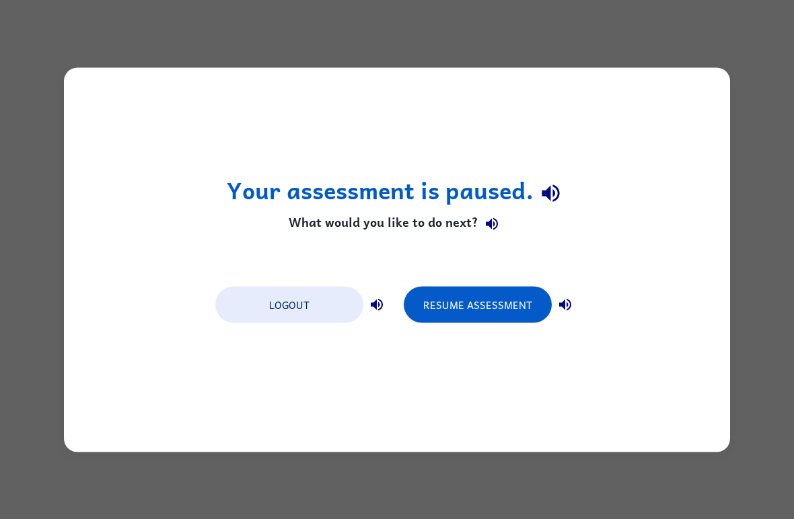
click at [442, 298] on button "Resume Assessment" at bounding box center [478, 304] width 148 height 36
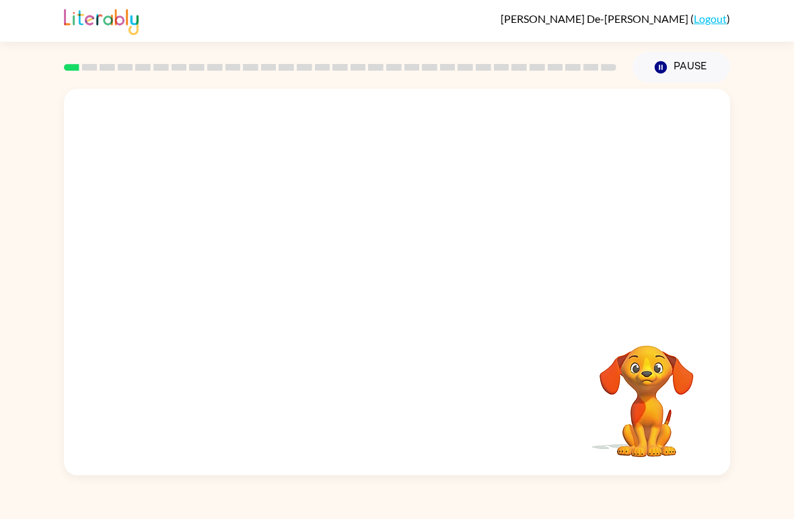
click at [731, 135] on div "Your browser must support playing .mp4 files to use Literably. Please try using…" at bounding box center [397, 279] width 794 height 393
click at [706, 74] on button "Pause Pause" at bounding box center [682, 67] width 98 height 31
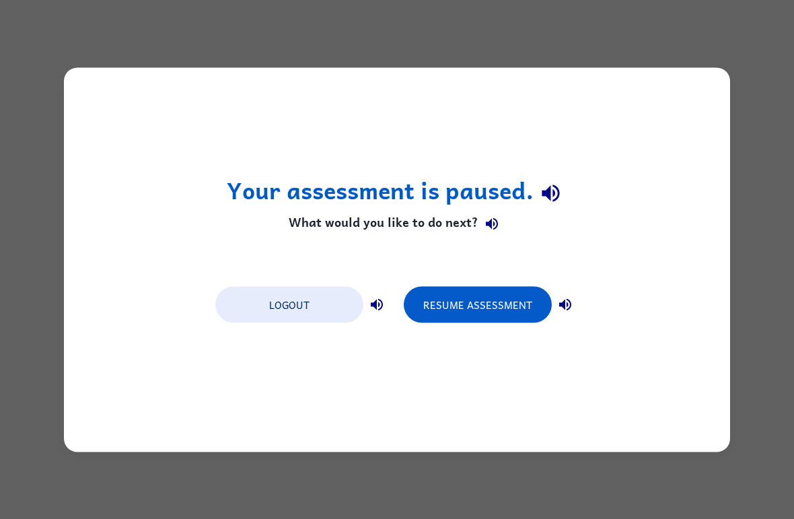
click at [463, 331] on div "Your assessment is paused. What would you like to do next? Logout Resume Assess…" at bounding box center [397, 259] width 667 height 384
click at [462, 331] on div "Your assessment is paused. What would you like to do next? Logout Resume Assess…" at bounding box center [397, 259] width 667 height 384
click at [495, 322] on button "Resume Assessment" at bounding box center [478, 304] width 148 height 36
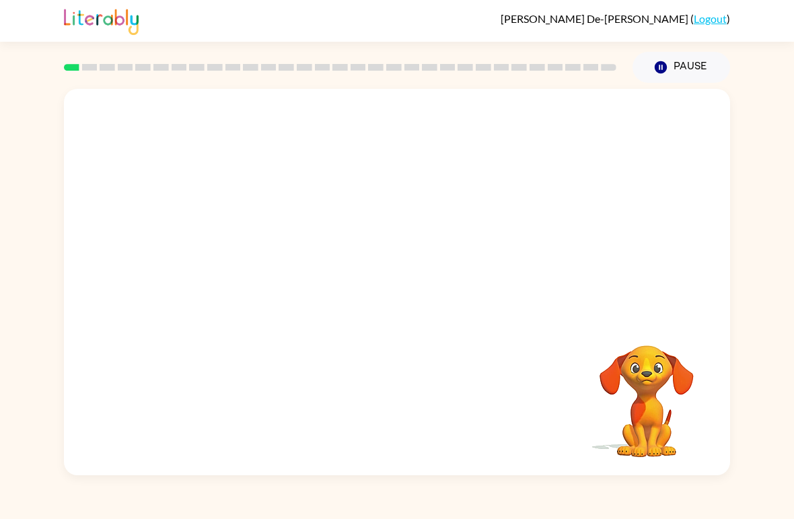
click at [686, 77] on button "Pause Pause" at bounding box center [682, 67] width 98 height 31
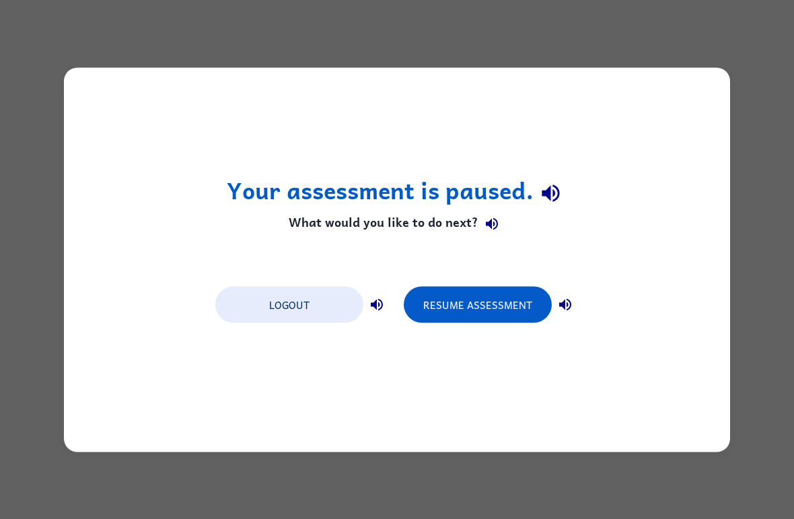
click at [743, 83] on div "Your assessment is paused. What would you like to do next? Logout Resume Assess…" at bounding box center [397, 259] width 794 height 519
click at [737, 78] on div "Your assessment is paused. What would you like to do next? Logout Resume Assess…" at bounding box center [397, 259] width 794 height 519
click at [523, 339] on div "Your assessment is paused. What would you like to do next? Logout Resume Assess…" at bounding box center [397, 259] width 667 height 384
click at [503, 312] on button "Resume Assessment" at bounding box center [478, 304] width 148 height 36
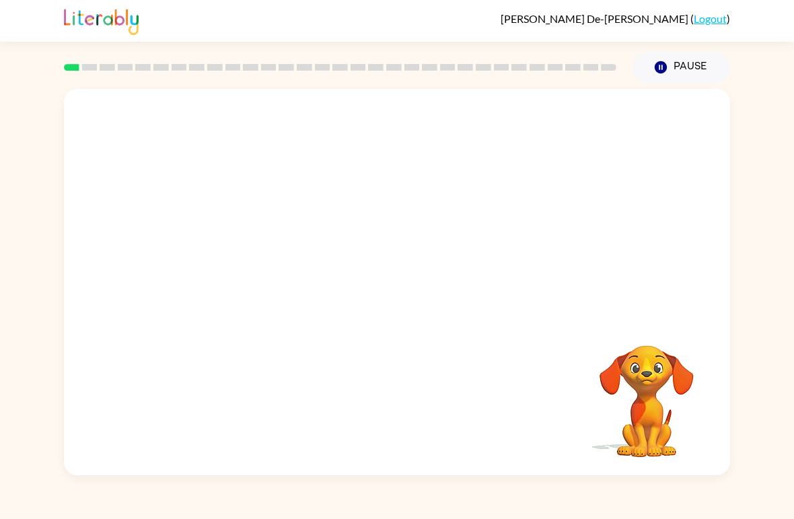
click at [723, 170] on div at bounding box center [397, 203] width 667 height 228
click at [362, 210] on video "Your browser must support playing .mp4 files to use Literably. Please try using…" at bounding box center [397, 203] width 667 height 228
click at [385, 209] on video "Your browser must support playing .mp4 files to use Literably. Please try using…" at bounding box center [397, 203] width 667 height 228
click at [448, 254] on video "Your browser must support playing .mp4 files to use Literably. Please try using…" at bounding box center [397, 203] width 667 height 228
click at [531, 218] on video "Your browser must support playing .mp4 files to use Literably. Please try using…" at bounding box center [397, 203] width 667 height 228
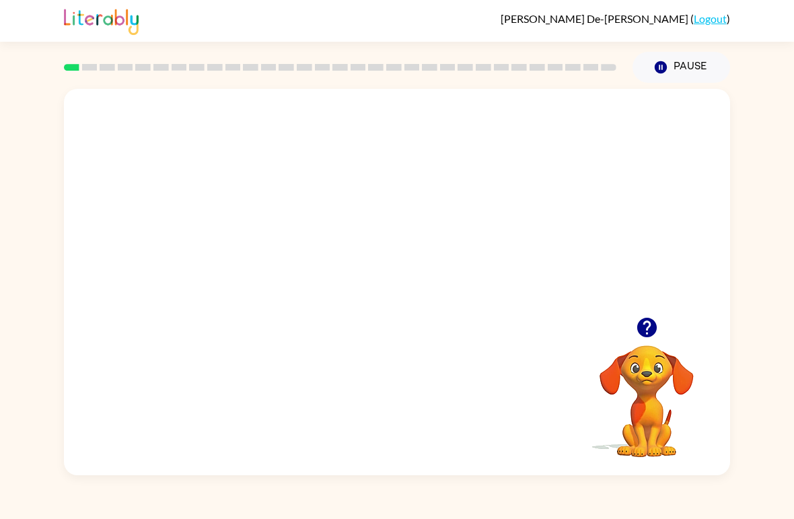
click at [466, 219] on video "Your browser must support playing .mp4 files to use Literably. Please try using…" at bounding box center [397, 203] width 667 height 228
click at [407, 299] on div at bounding box center [397, 289] width 86 height 49
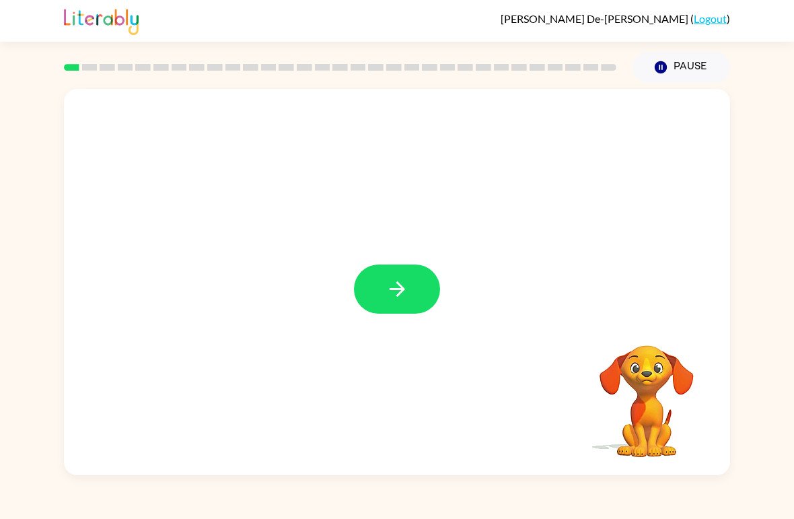
click at [409, 296] on icon "button" at bounding box center [398, 289] width 24 height 24
click at [298, 392] on div "Your browser must support playing .mp4 files to use Literably. Please try using…" at bounding box center [397, 282] width 667 height 386
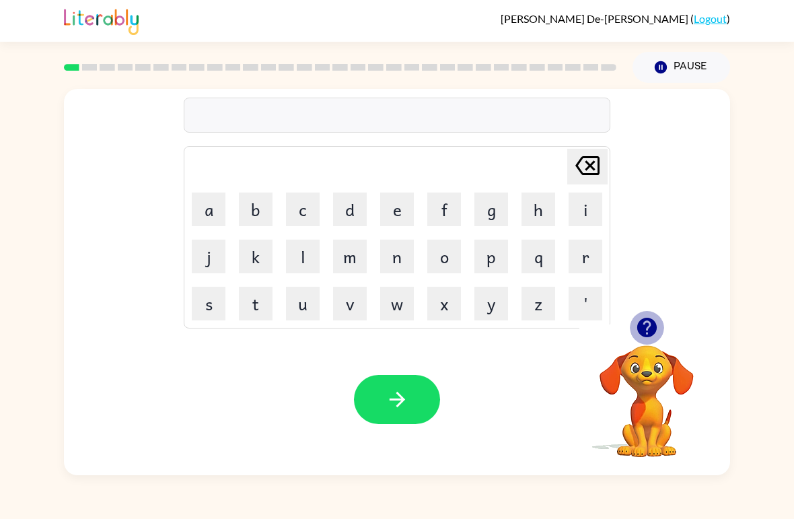
click at [644, 320] on icon "button" at bounding box center [647, 328] width 20 height 20
click at [487, 263] on button "p" at bounding box center [492, 257] width 34 height 34
click at [452, 256] on button "o" at bounding box center [445, 257] width 34 height 34
click at [582, 267] on button "r" at bounding box center [586, 257] width 34 height 34
click at [247, 306] on button "t" at bounding box center [256, 304] width 34 height 34
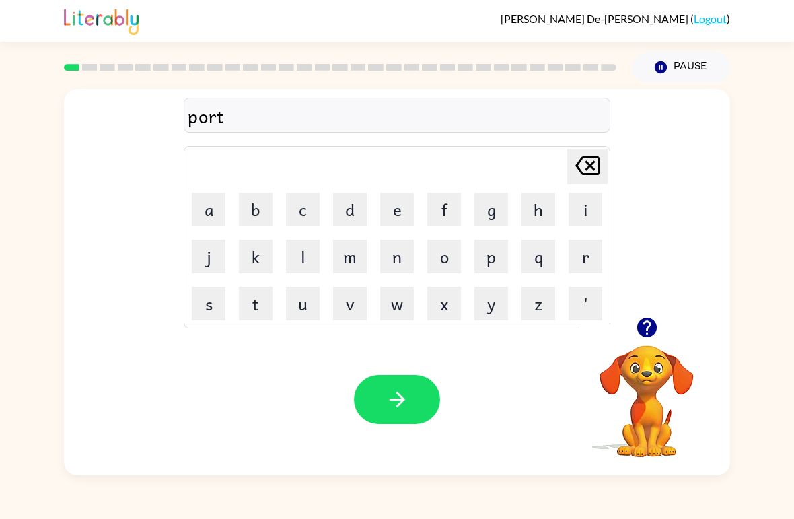
click at [395, 226] on button "e" at bounding box center [397, 210] width 34 height 34
click at [596, 259] on button "r" at bounding box center [586, 257] width 34 height 34
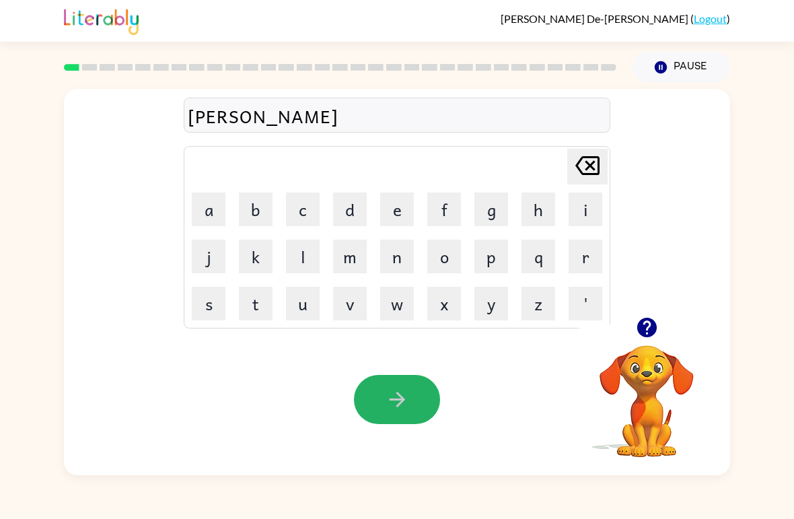
click at [406, 403] on icon "button" at bounding box center [398, 400] width 24 height 24
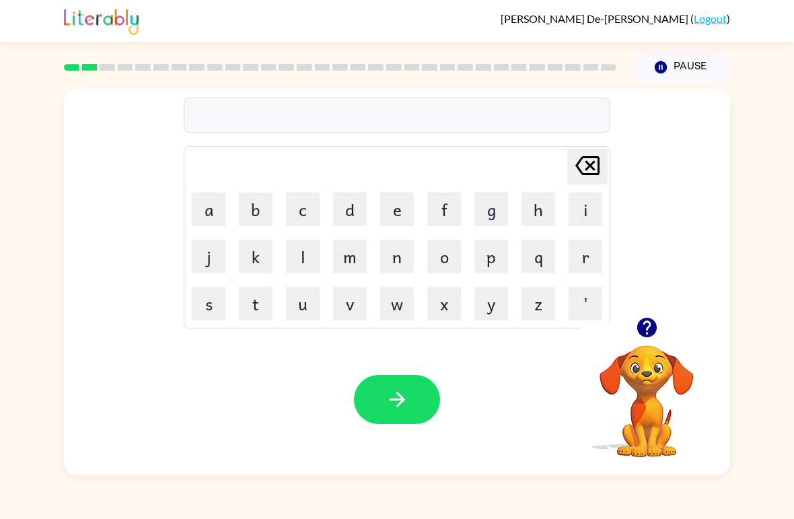
click at [590, 255] on button "r" at bounding box center [586, 257] width 34 height 34
click at [444, 259] on button "o" at bounding box center [445, 257] width 34 height 34
click at [296, 316] on button "u" at bounding box center [303, 304] width 34 height 34
click at [402, 261] on button "n" at bounding box center [397, 257] width 34 height 34
click at [349, 207] on button "d" at bounding box center [350, 210] width 34 height 34
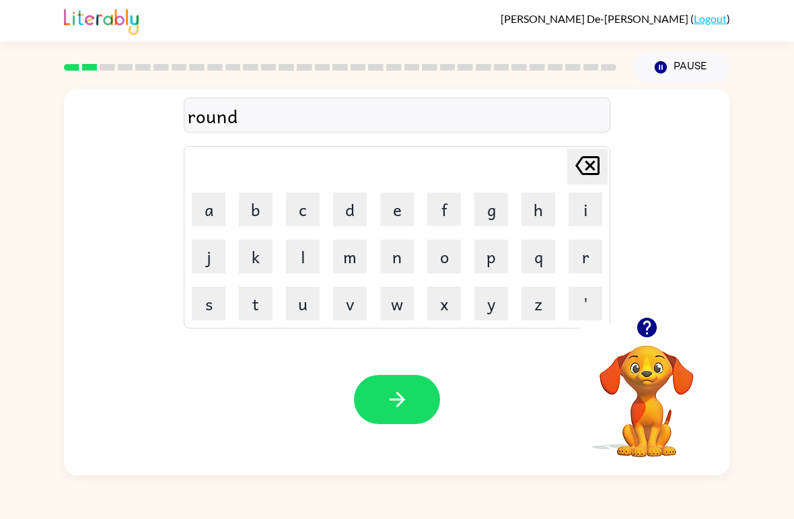
click at [418, 400] on button "button" at bounding box center [397, 399] width 86 height 49
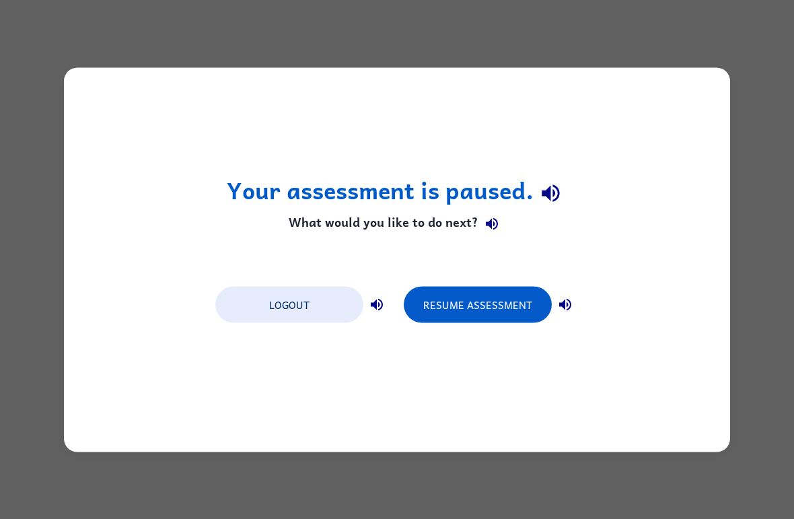
click at [486, 302] on button "Resume Assessment" at bounding box center [478, 304] width 148 height 36
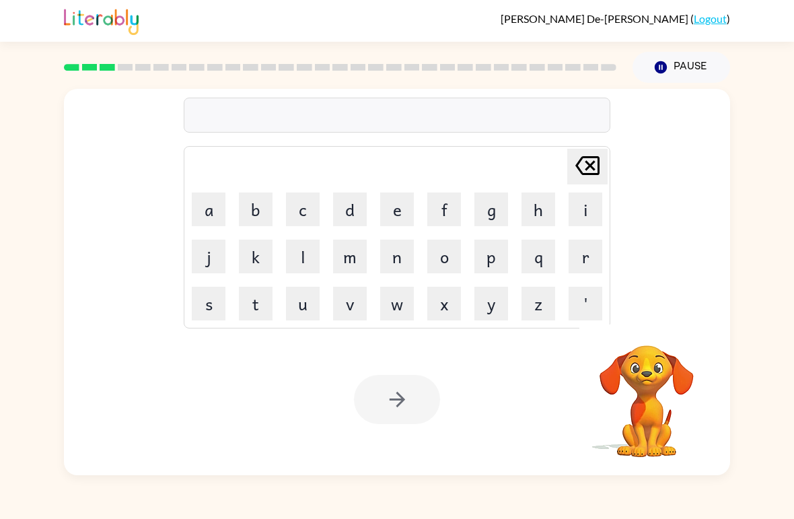
click at [357, 253] on button "m" at bounding box center [350, 257] width 34 height 34
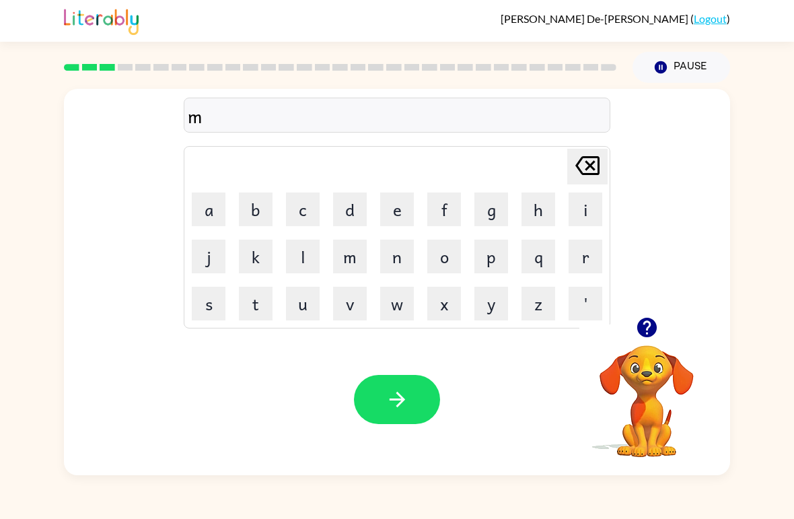
click at [217, 207] on button "a" at bounding box center [209, 210] width 34 height 34
click at [305, 214] on button "c" at bounding box center [303, 210] width 34 height 34
click at [536, 210] on button "h" at bounding box center [539, 210] width 34 height 34
click at [594, 209] on button "i" at bounding box center [586, 210] width 34 height 34
click at [396, 259] on button "n" at bounding box center [397, 257] width 34 height 34
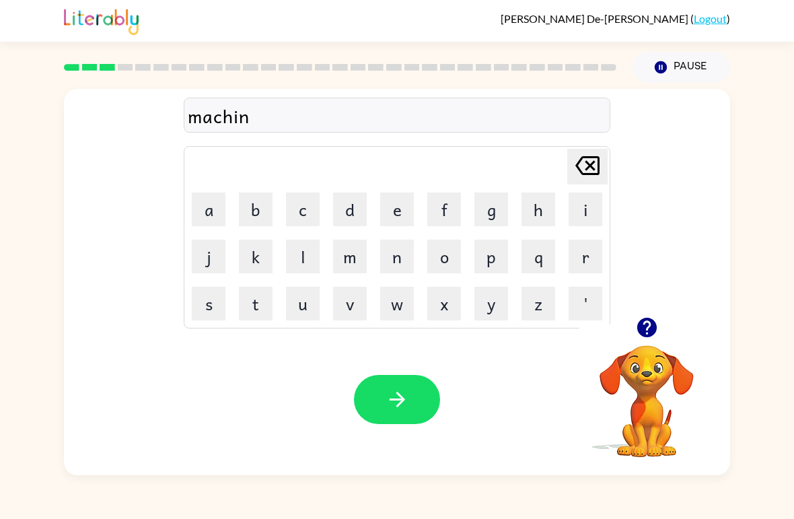
click at [397, 212] on button "e" at bounding box center [397, 210] width 34 height 34
click at [417, 376] on button "button" at bounding box center [397, 399] width 86 height 49
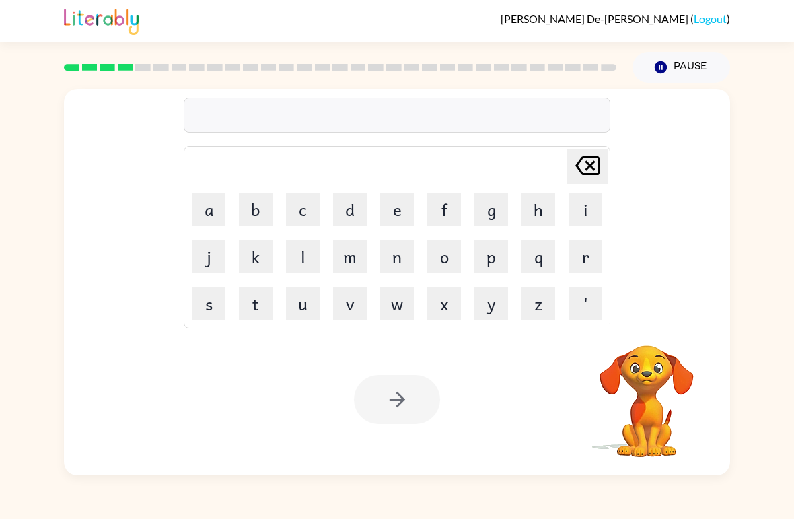
click at [254, 302] on button "t" at bounding box center [256, 304] width 34 height 34
click at [590, 260] on button "r" at bounding box center [586, 257] width 34 height 34
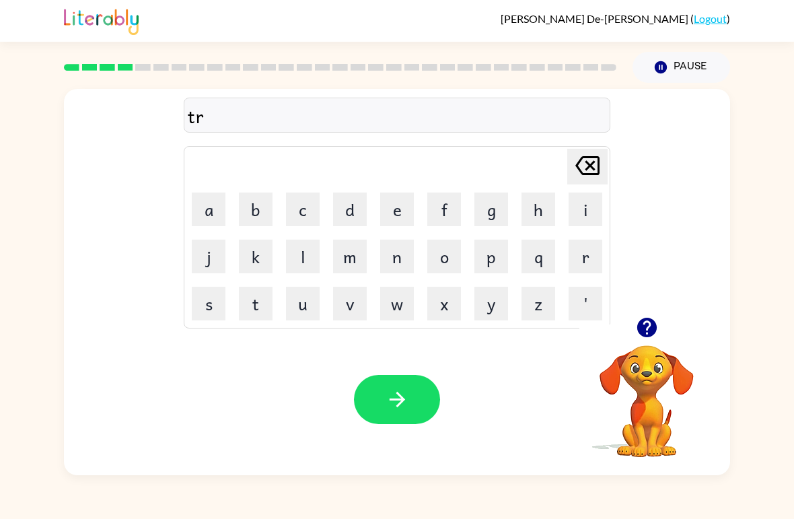
click at [212, 205] on button "a" at bounding box center [209, 210] width 34 height 34
click at [581, 211] on button "i" at bounding box center [586, 210] width 34 height 34
click at [403, 254] on button "n" at bounding box center [397, 257] width 34 height 34
click at [403, 388] on button "button" at bounding box center [397, 399] width 86 height 49
click at [349, 212] on button "d" at bounding box center [350, 210] width 34 height 34
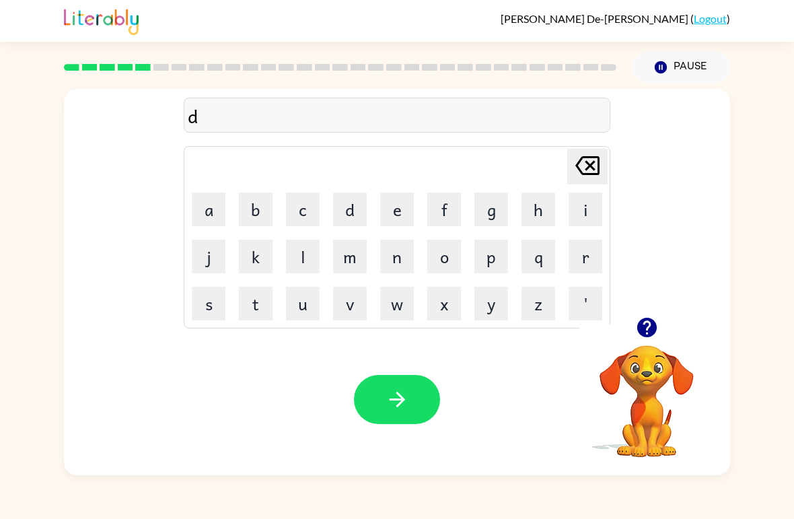
click at [403, 215] on button "e" at bounding box center [397, 210] width 34 height 34
click at [449, 221] on button "f" at bounding box center [445, 210] width 34 height 34
click at [397, 217] on button "e" at bounding box center [397, 210] width 34 height 34
click at [398, 265] on button "n" at bounding box center [397, 257] width 34 height 34
click at [213, 320] on button "s" at bounding box center [209, 304] width 34 height 34
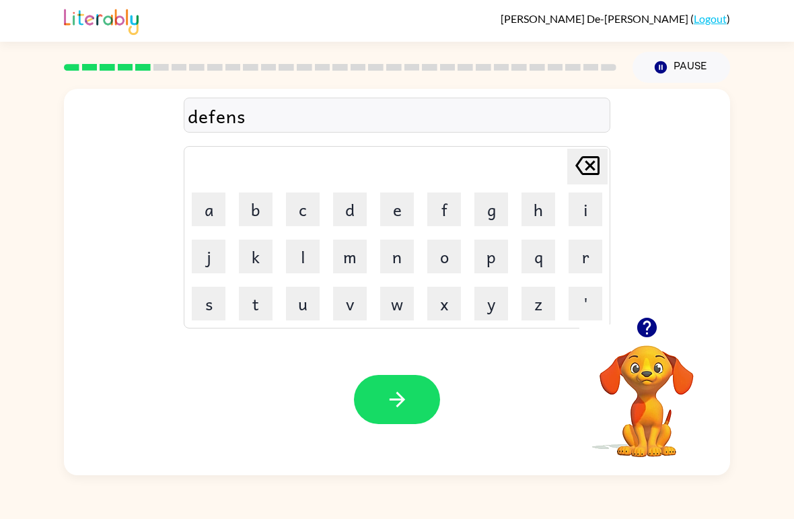
click at [355, 312] on button "v" at bounding box center [350, 304] width 34 height 34
click at [390, 205] on button "e" at bounding box center [397, 210] width 34 height 34
click at [578, 169] on icon at bounding box center [588, 165] width 24 height 19
click at [577, 169] on icon "Delete Delete last character input" at bounding box center [588, 165] width 32 height 32
click at [586, 211] on button "i" at bounding box center [586, 210] width 34 height 34
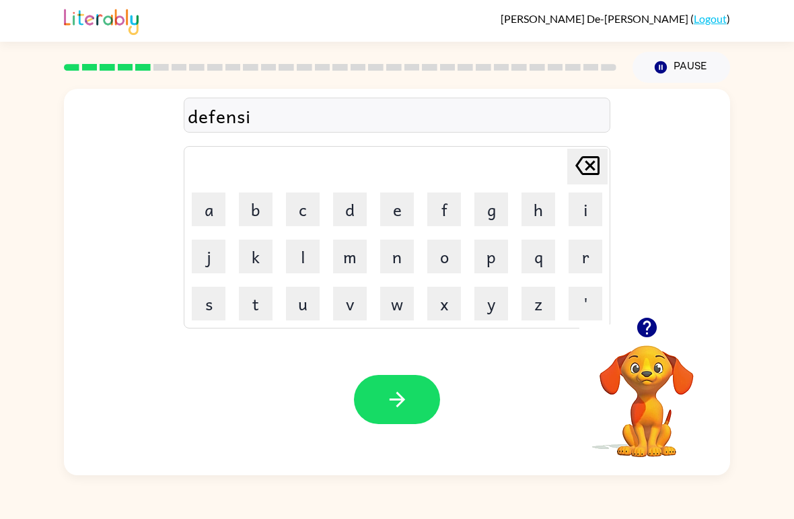
click at [358, 314] on button "v" at bounding box center [350, 304] width 34 height 34
click at [405, 214] on button "e" at bounding box center [397, 210] width 34 height 34
click at [415, 408] on button "button" at bounding box center [397, 399] width 86 height 49
click at [647, 325] on icon "button" at bounding box center [647, 328] width 20 height 20
click at [355, 307] on button "v" at bounding box center [350, 304] width 34 height 34
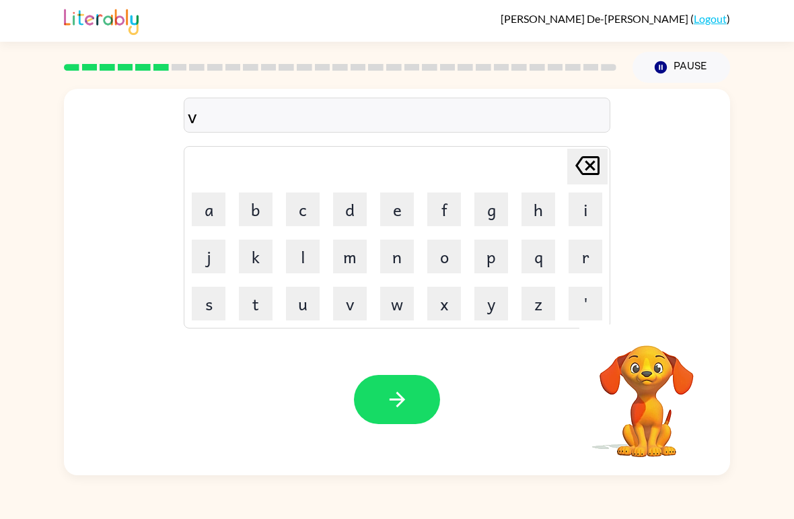
click at [205, 197] on button "a" at bounding box center [209, 210] width 34 height 34
click at [294, 193] on button "c" at bounding box center [303, 210] width 34 height 34
click at [211, 207] on button "a" at bounding box center [209, 210] width 34 height 34
click at [255, 310] on button "t" at bounding box center [256, 304] width 34 height 34
click at [586, 206] on button "i" at bounding box center [586, 210] width 34 height 34
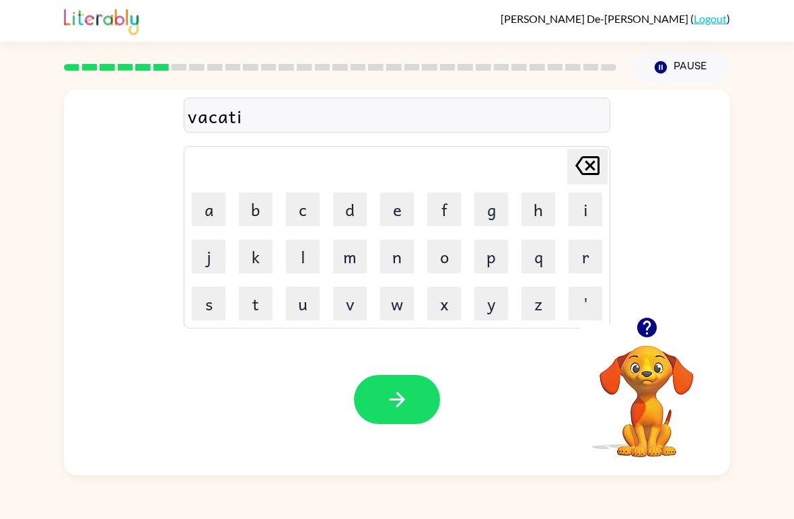
click at [436, 267] on button "o" at bounding box center [445, 257] width 34 height 34
click at [403, 264] on button "n" at bounding box center [397, 257] width 34 height 34
click at [415, 386] on button "button" at bounding box center [397, 399] width 86 height 49
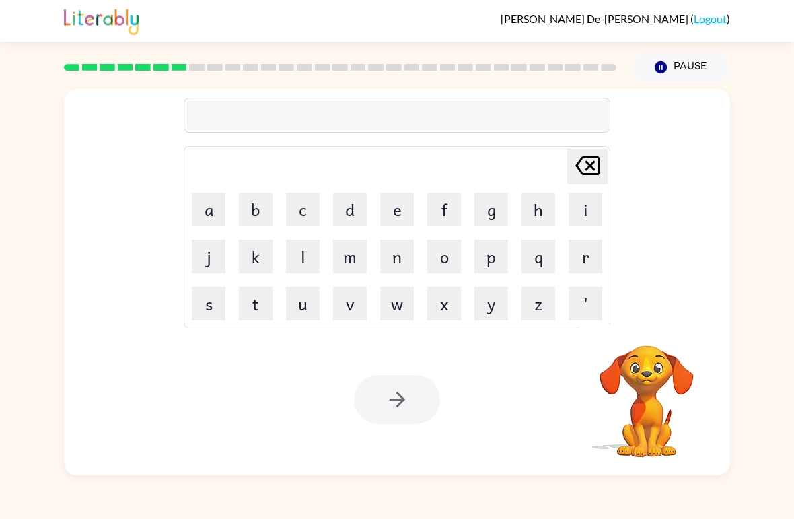
click at [539, 258] on button "q" at bounding box center [539, 257] width 34 height 34
click at [586, 154] on icon "Delete Delete last character input" at bounding box center [588, 165] width 32 height 32
click at [496, 263] on button "p" at bounding box center [492, 257] width 34 height 34
click at [314, 299] on button "u" at bounding box center [303, 304] width 34 height 34
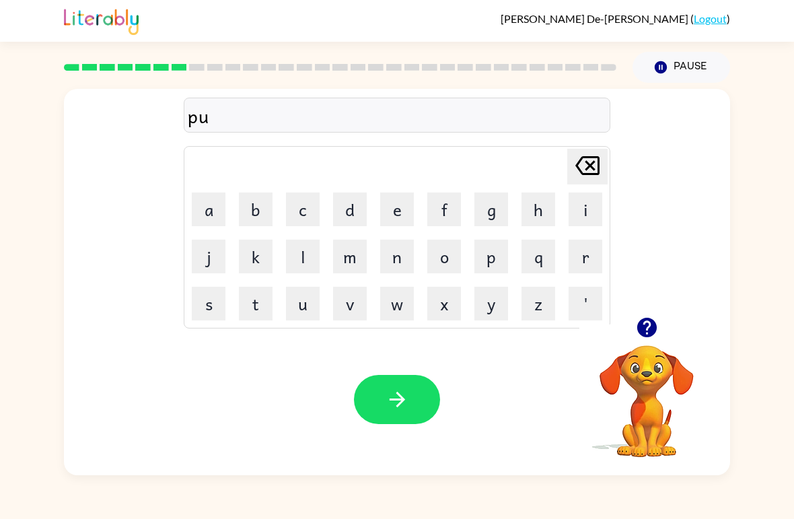
click at [351, 208] on button "d" at bounding box center [350, 210] width 34 height 34
click at [308, 243] on button "l" at bounding box center [303, 257] width 34 height 34
click at [403, 213] on button "e" at bounding box center [397, 210] width 34 height 34
click at [399, 385] on button "button" at bounding box center [397, 399] width 86 height 49
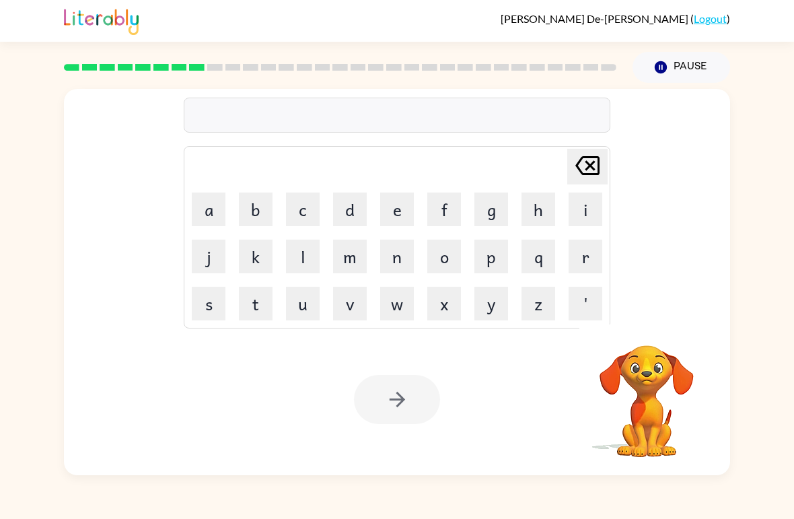
click at [357, 257] on button "m" at bounding box center [350, 257] width 34 height 34
click at [576, 210] on button "i" at bounding box center [586, 210] width 34 height 34
click at [589, 255] on button "r" at bounding box center [586, 257] width 34 height 34
click at [588, 254] on button "r" at bounding box center [586, 257] width 34 height 34
click at [586, 209] on button "i" at bounding box center [586, 210] width 34 height 34
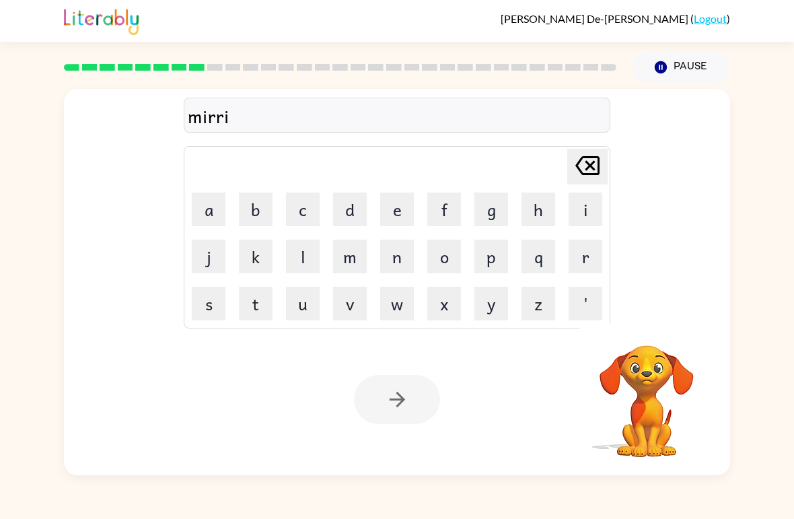
click at [318, 210] on button "c" at bounding box center [303, 210] width 34 height 34
click at [407, 206] on button "e" at bounding box center [397, 210] width 34 height 34
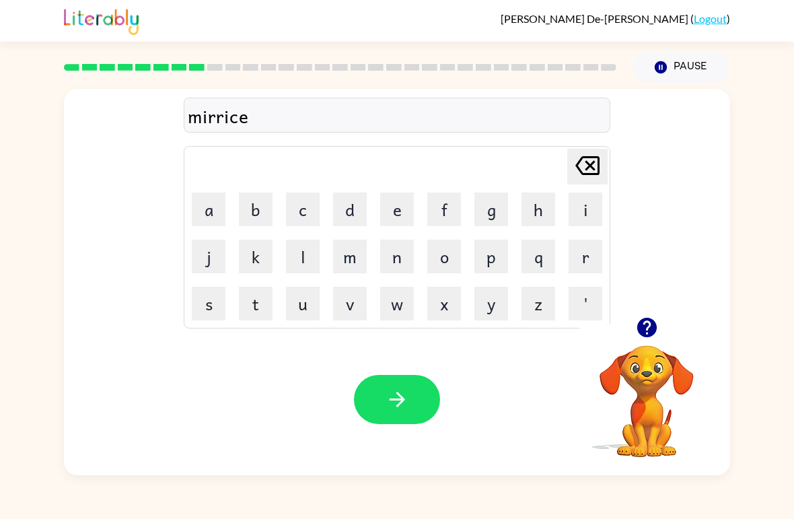
click at [575, 164] on icon "Delete Delete last character input" at bounding box center [588, 165] width 32 height 32
click at [575, 180] on icon "Delete Delete last character input" at bounding box center [588, 165] width 32 height 32
click at [300, 199] on button "c" at bounding box center [303, 210] width 34 height 34
click at [299, 253] on button "l" at bounding box center [303, 257] width 34 height 34
click at [394, 215] on button "e" at bounding box center [397, 210] width 34 height 34
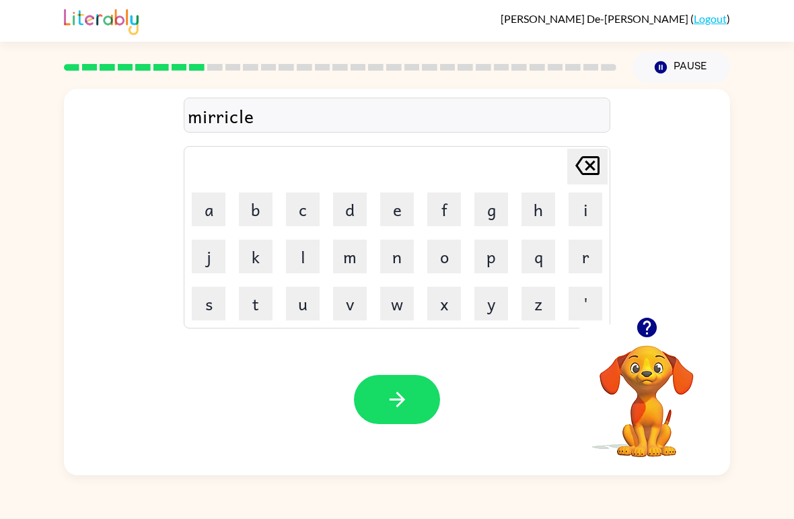
click at [407, 399] on icon "button" at bounding box center [398, 400] width 24 height 24
click at [645, 329] on icon "button" at bounding box center [647, 328] width 20 height 20
click at [348, 253] on button "m" at bounding box center [350, 257] width 34 height 34
click at [592, 209] on button "i" at bounding box center [586, 210] width 34 height 34
click at [353, 203] on button "d" at bounding box center [350, 210] width 34 height 34
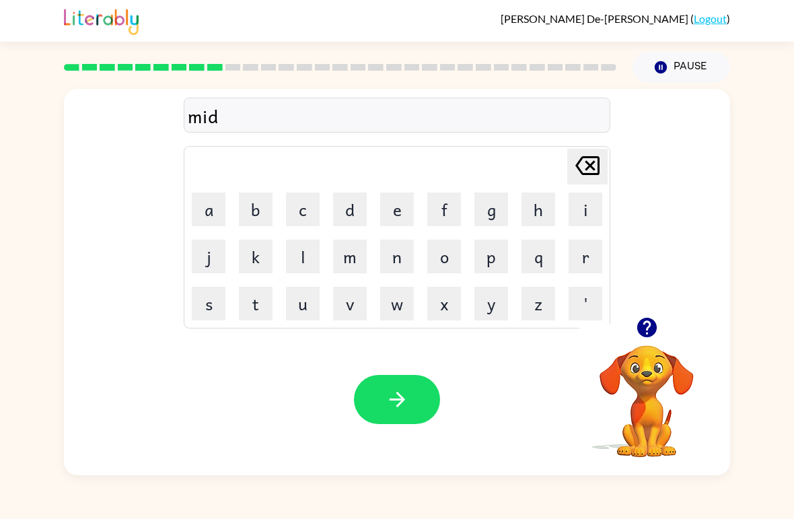
click at [360, 256] on button "m" at bounding box center [350, 257] width 34 height 34
click at [456, 270] on button "o" at bounding box center [445, 257] width 34 height 34
click at [596, 259] on button "r" at bounding box center [586, 257] width 34 height 34
click at [396, 258] on button "n" at bounding box center [397, 257] width 34 height 34
click at [578, 209] on button "i" at bounding box center [586, 210] width 34 height 34
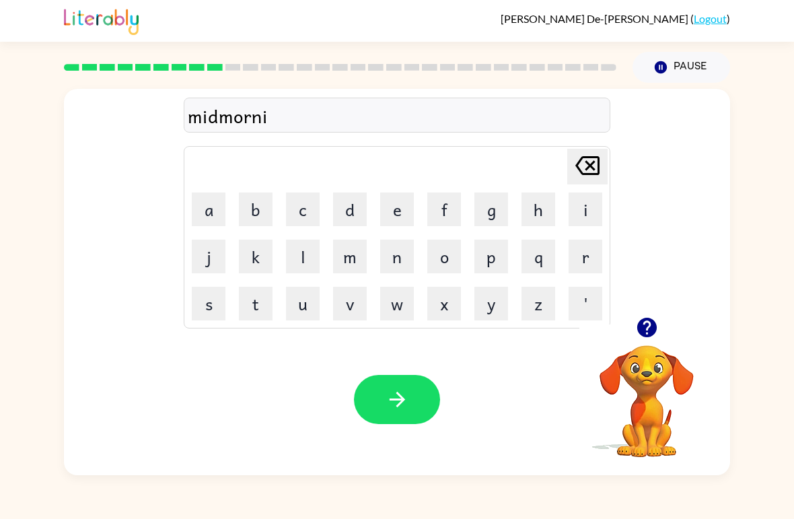
click at [405, 260] on button "n" at bounding box center [397, 257] width 34 height 34
click at [489, 213] on button "g" at bounding box center [492, 210] width 34 height 34
click at [409, 372] on div "Your browser must support playing .mp4 files to use Literably. Please try using…" at bounding box center [397, 399] width 667 height 151
click at [409, 397] on icon "button" at bounding box center [398, 400] width 24 height 24
